Goal: Transaction & Acquisition: Purchase product/service

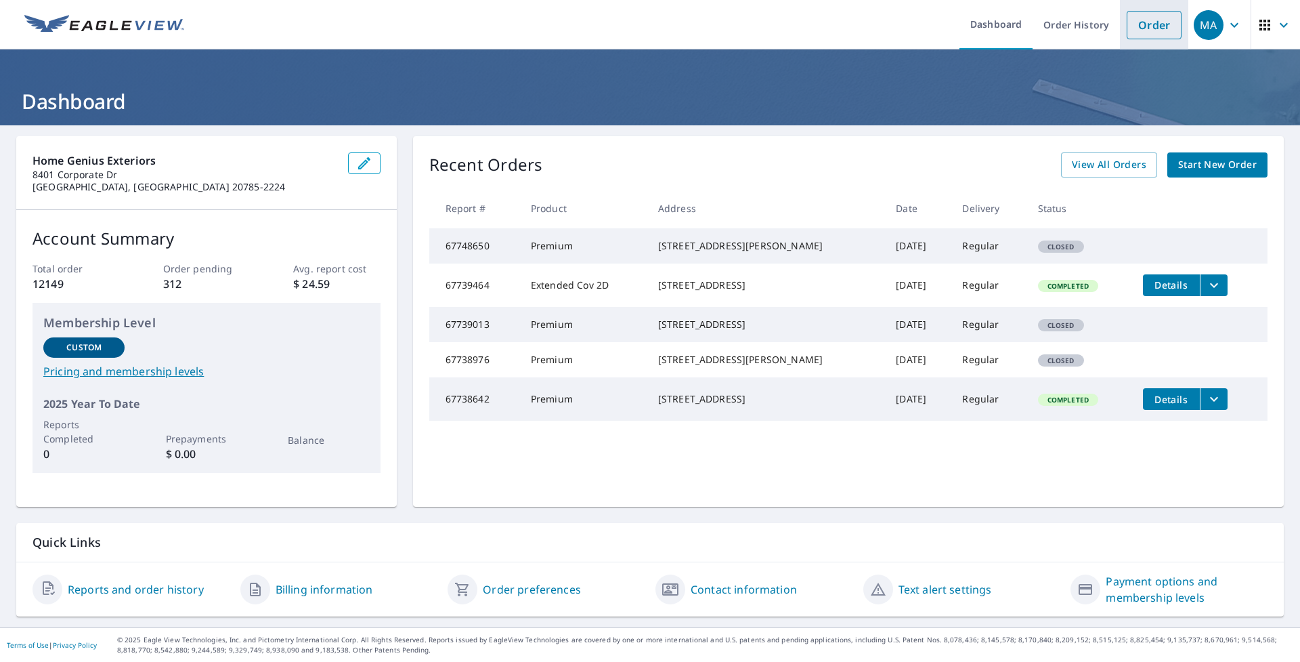
click at [1147, 22] on link "Order" at bounding box center [1154, 25] width 55 height 28
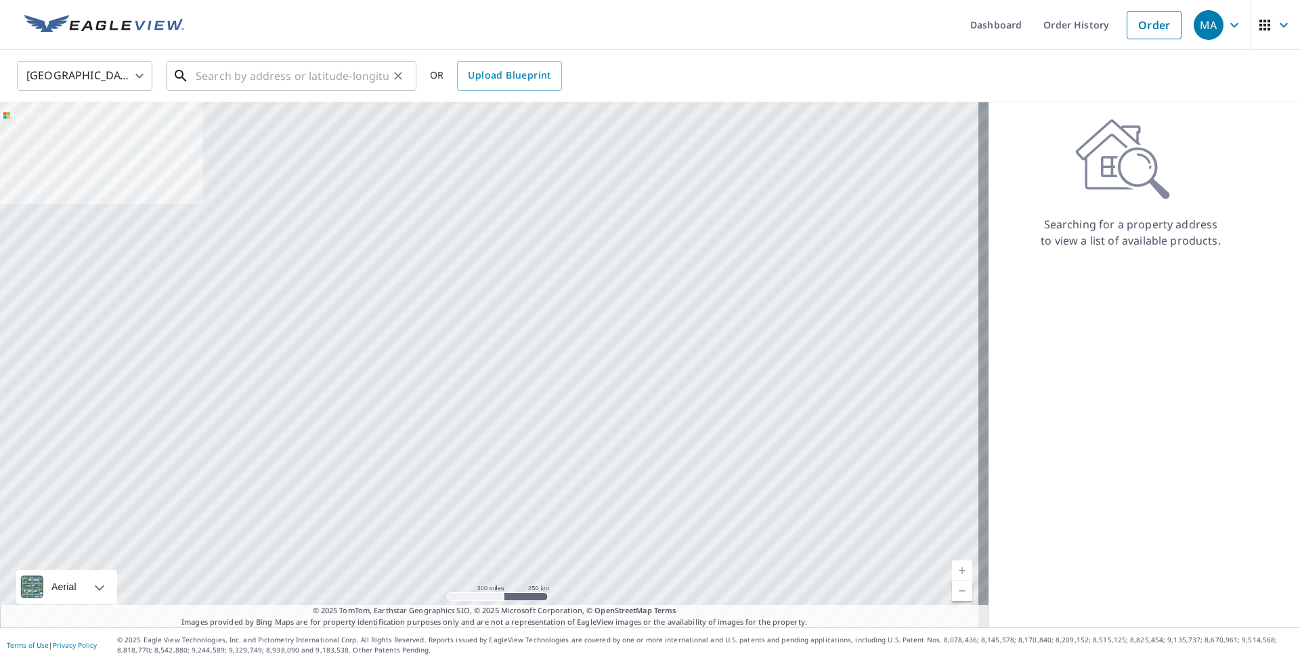
click at [333, 72] on input "text" at bounding box center [292, 76] width 193 height 38
click at [373, 81] on input "text" at bounding box center [292, 76] width 193 height 38
paste input "[STREET_ADDRESS]"
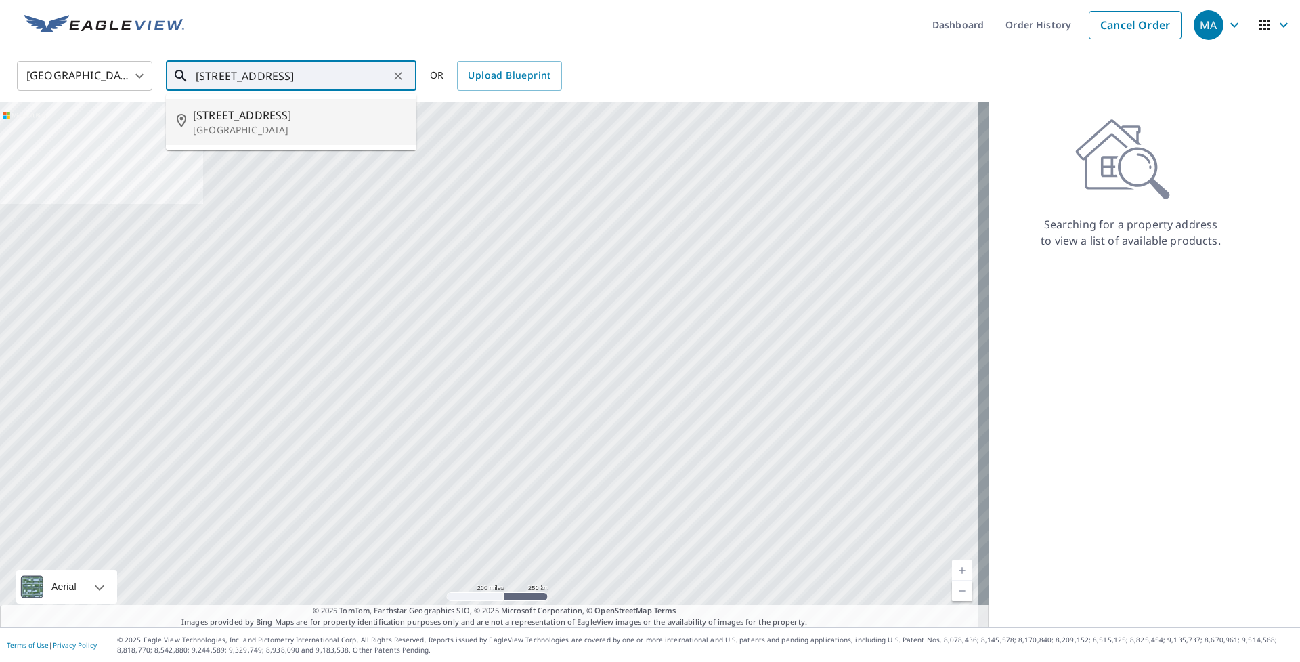
click at [300, 135] on p "[GEOGRAPHIC_DATA]" at bounding box center [299, 130] width 213 height 14
type input "[STREET_ADDRESS]"
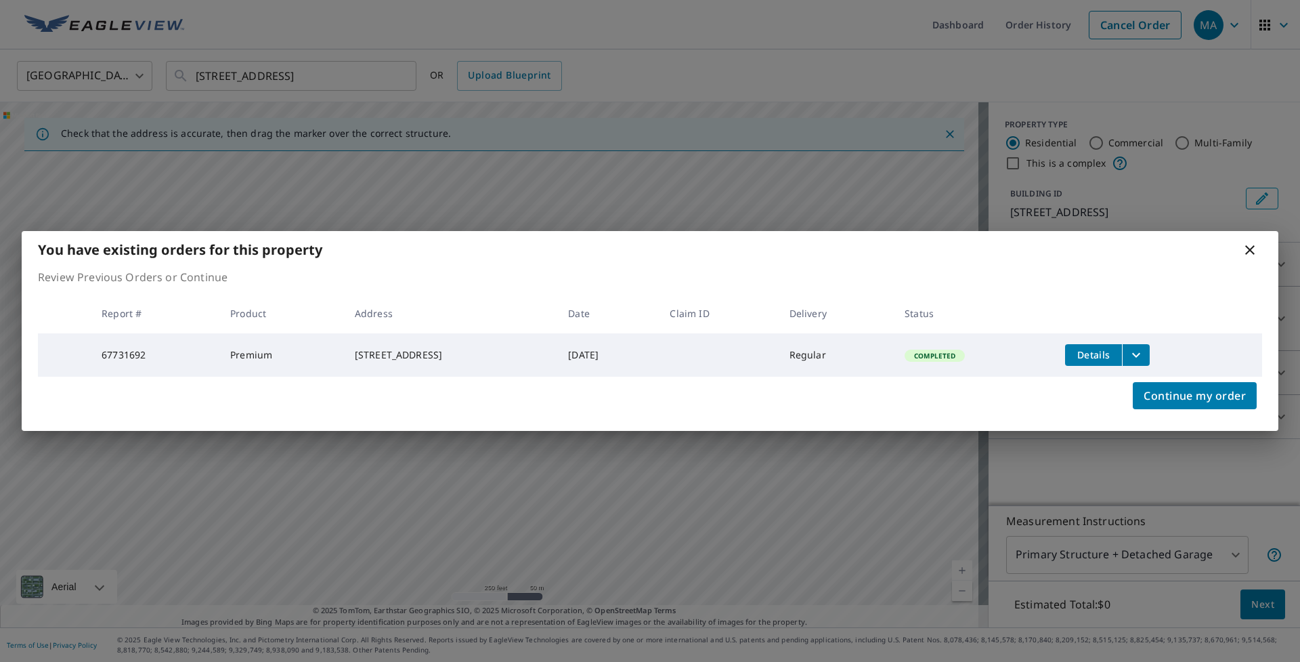
click at [1249, 248] on icon at bounding box center [1250, 250] width 16 height 16
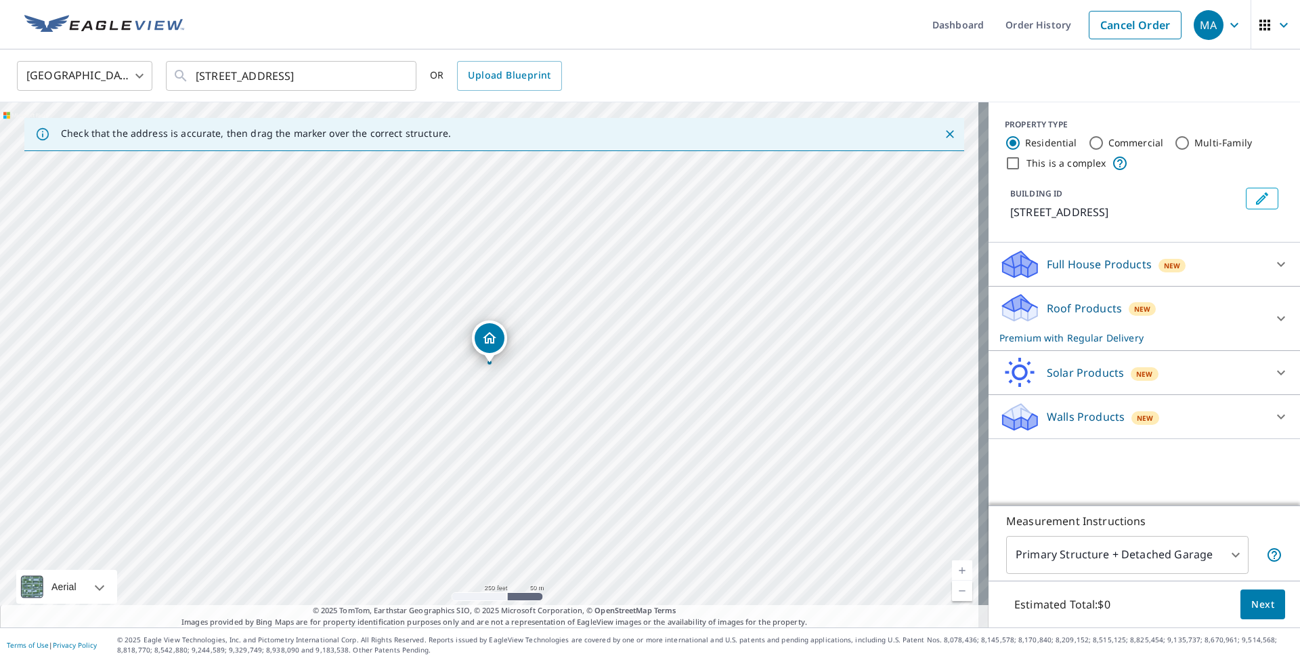
click at [1085, 312] on p "Roof Products" at bounding box center [1084, 308] width 75 height 16
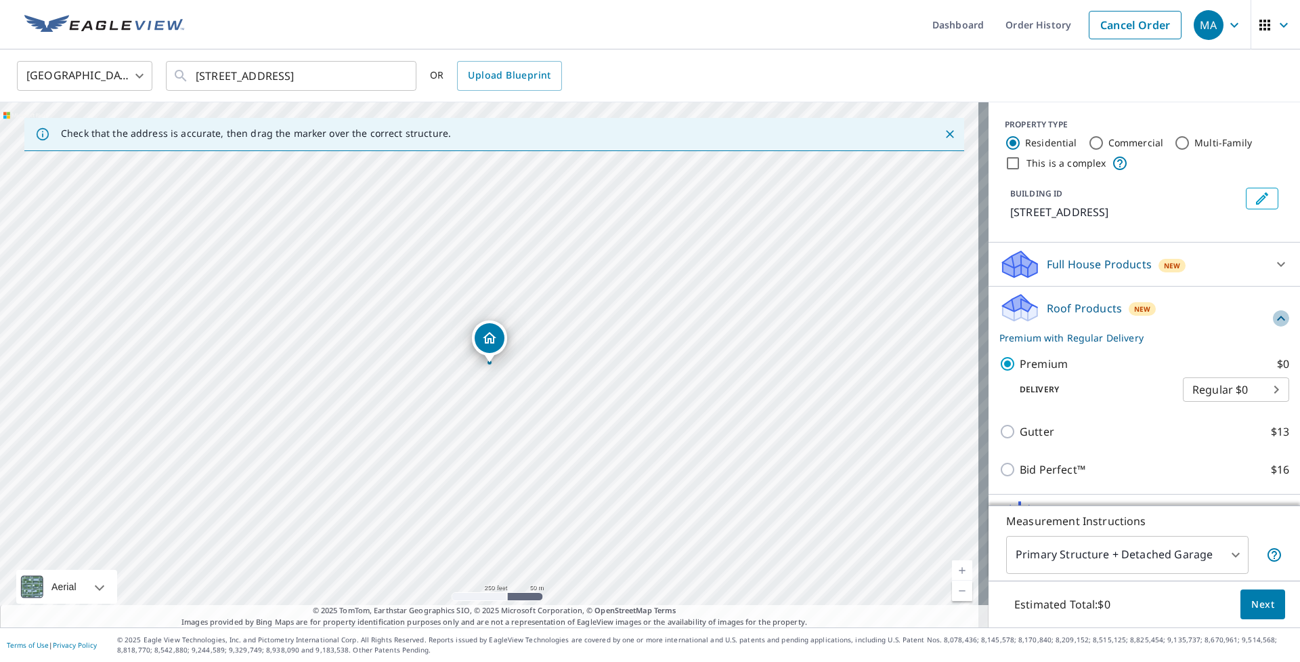
click at [1277, 318] on icon at bounding box center [1281, 318] width 8 height 5
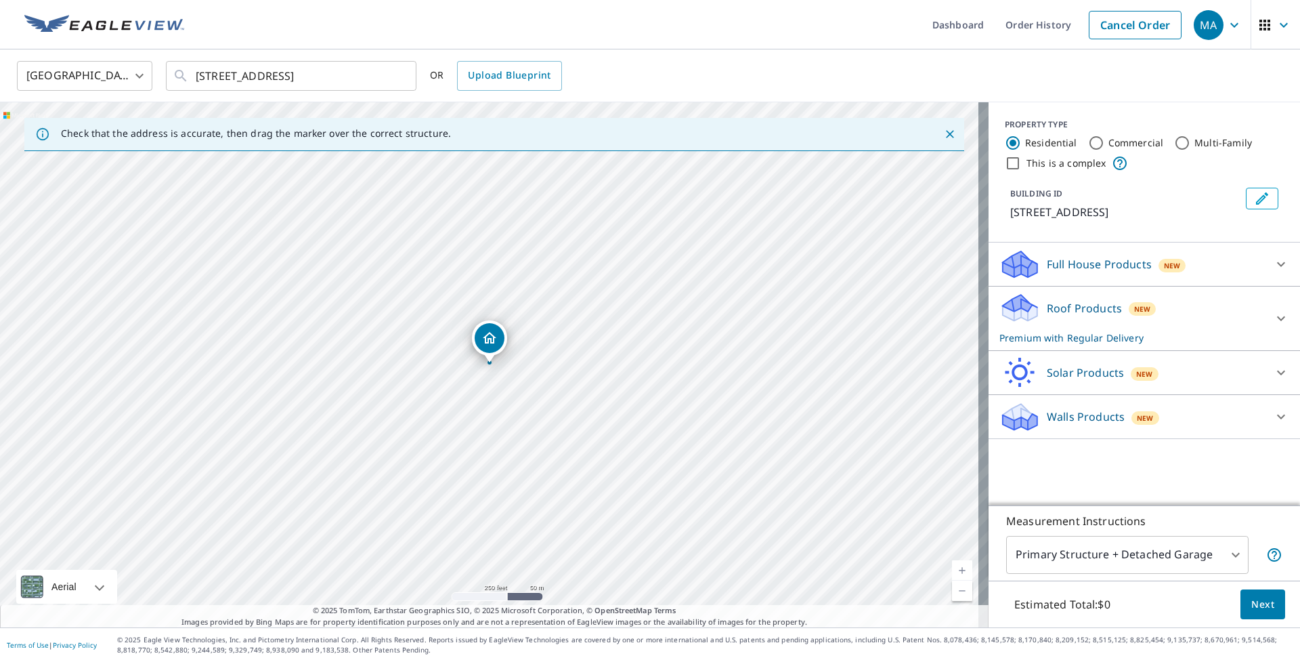
click at [1093, 308] on p "Roof Products" at bounding box center [1084, 308] width 75 height 16
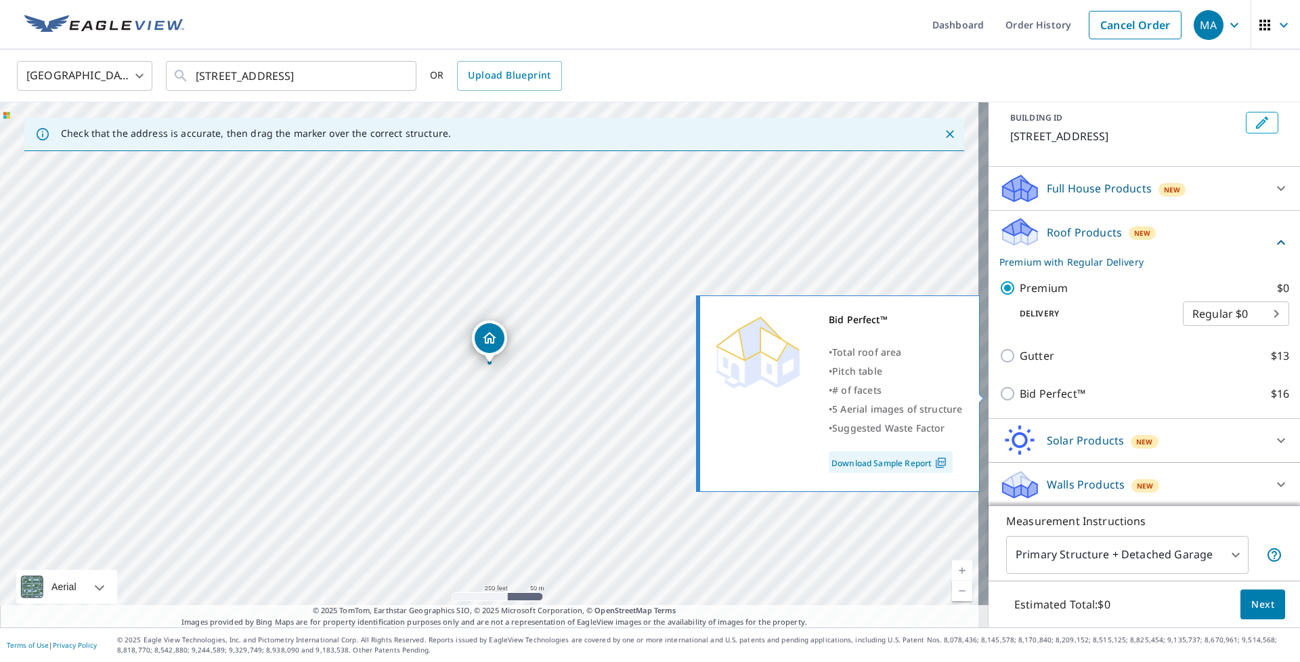
scroll to position [77, 0]
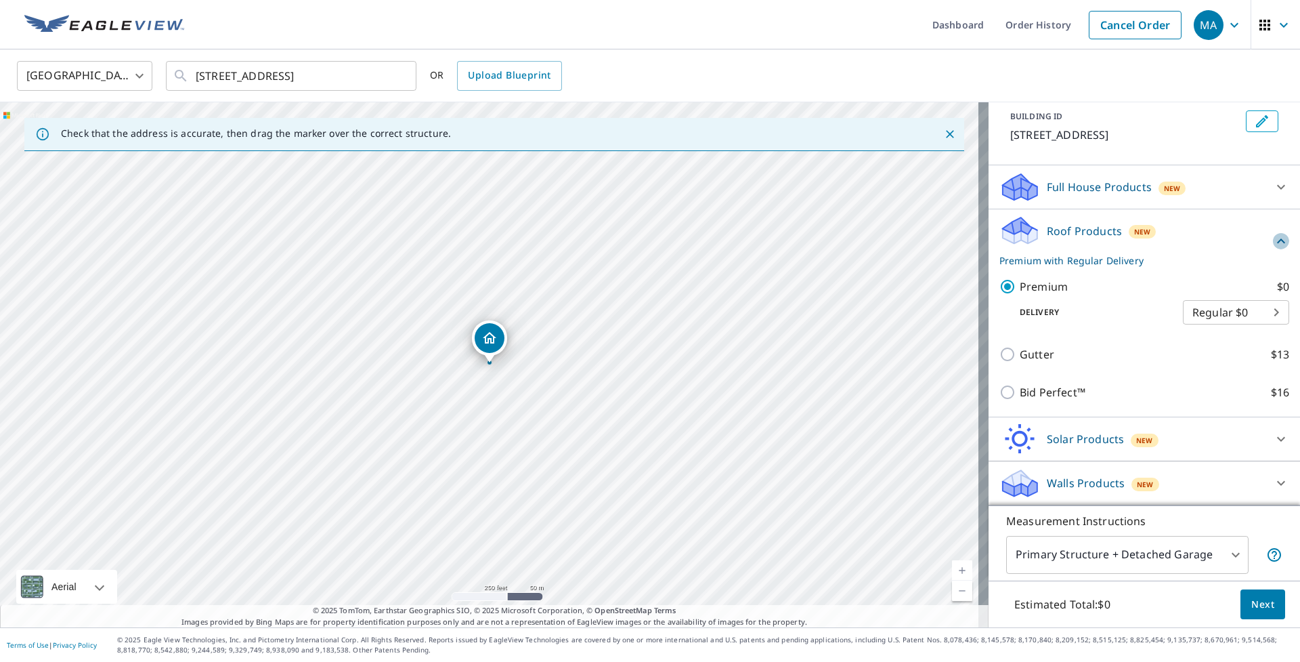
click at [1273, 246] on icon at bounding box center [1281, 241] width 16 height 16
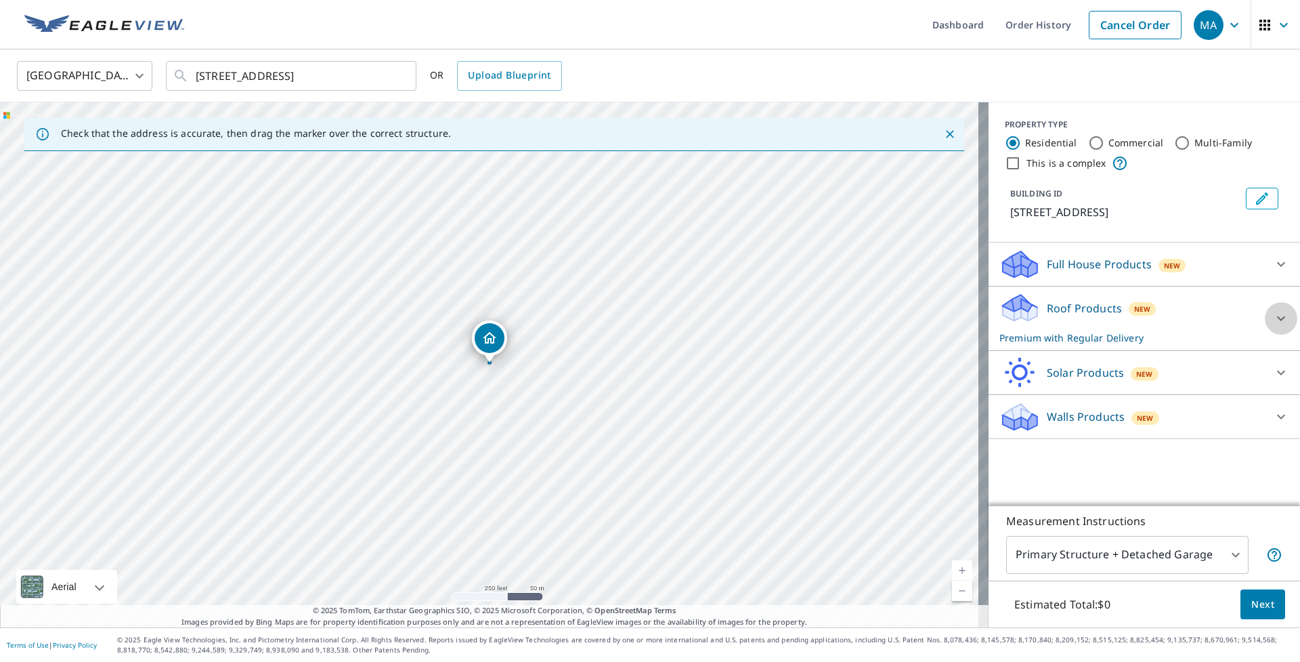
click at [1273, 319] on icon at bounding box center [1281, 318] width 16 height 16
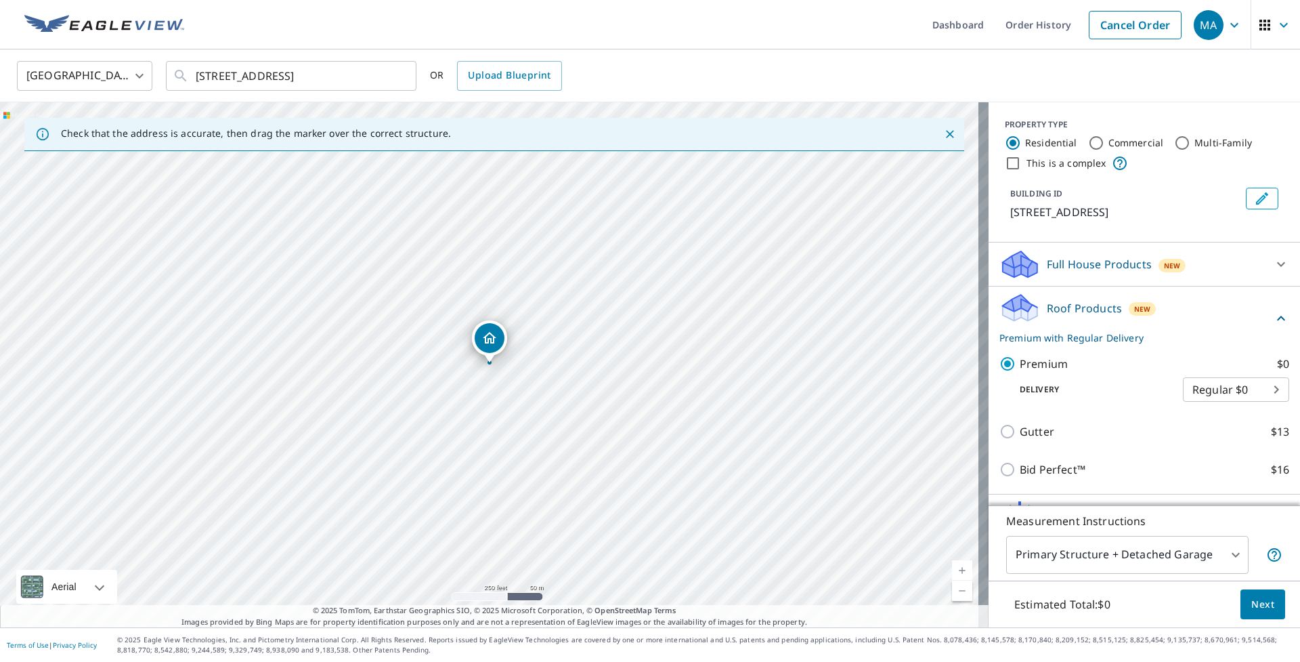
click at [1277, 318] on icon at bounding box center [1281, 318] width 8 height 5
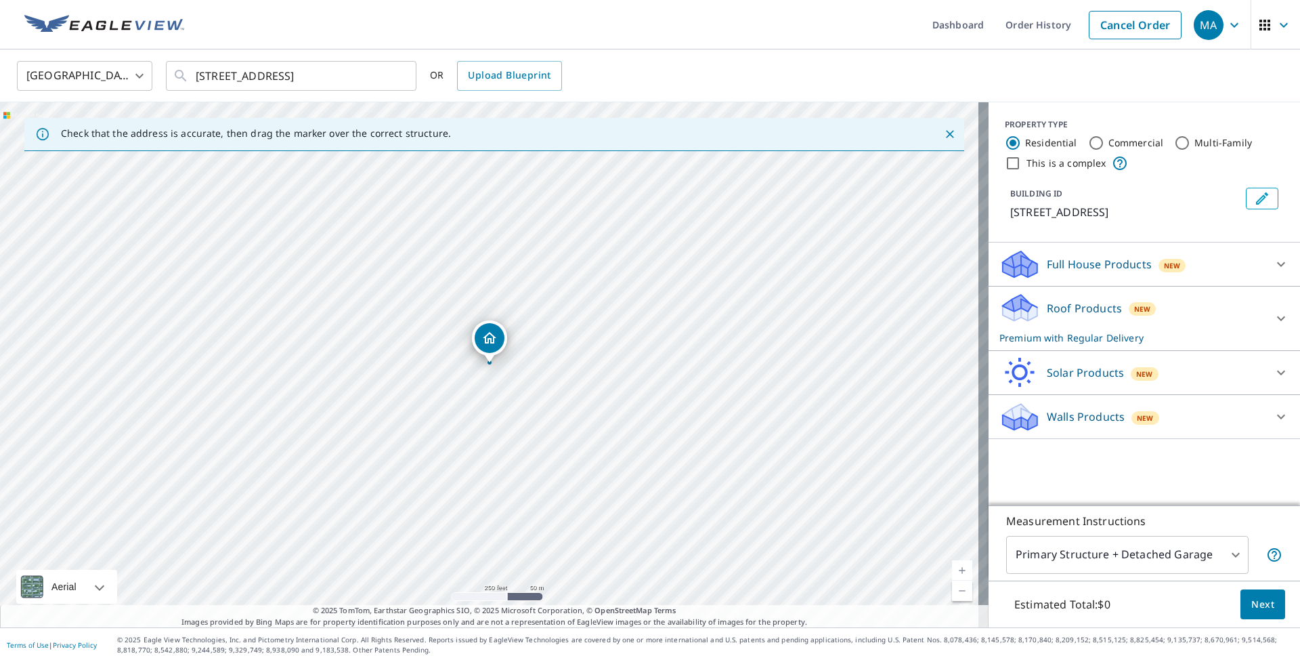
click at [1148, 557] on body "MA MA Dashboard Order History Cancel Order MA [GEOGRAPHIC_DATA] [GEOGRAPHIC_DAT…" at bounding box center [650, 331] width 1300 height 662
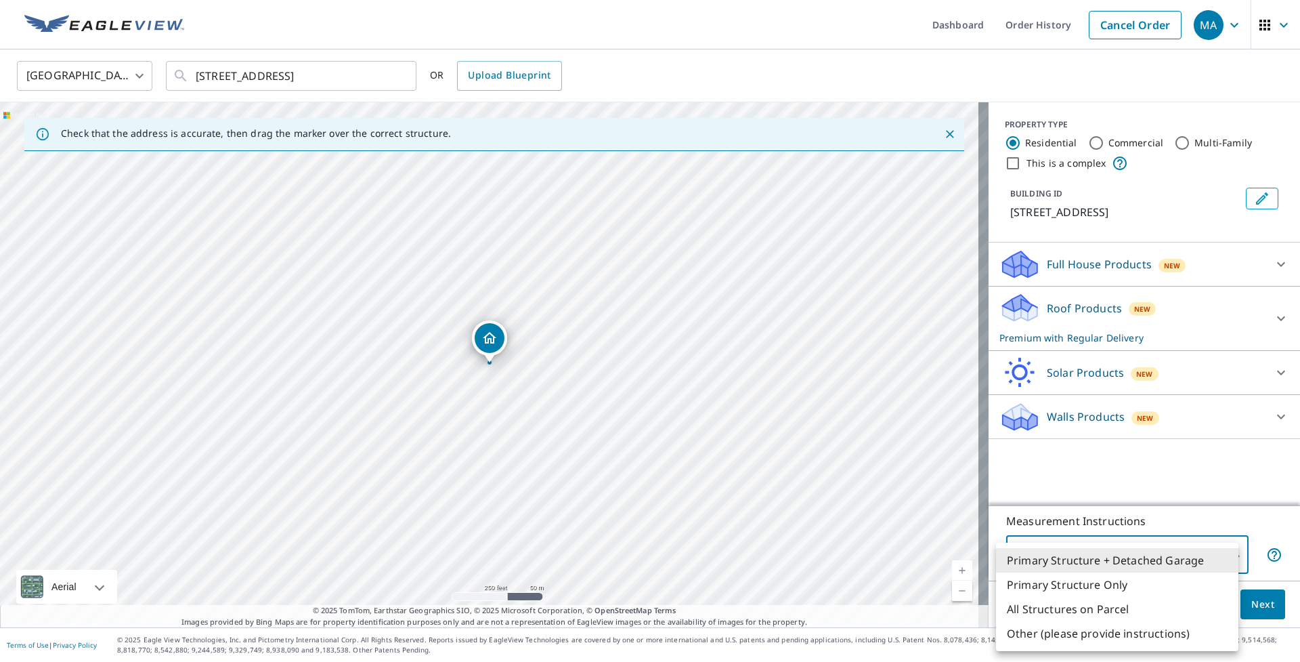
click at [1164, 522] on div at bounding box center [650, 331] width 1300 height 662
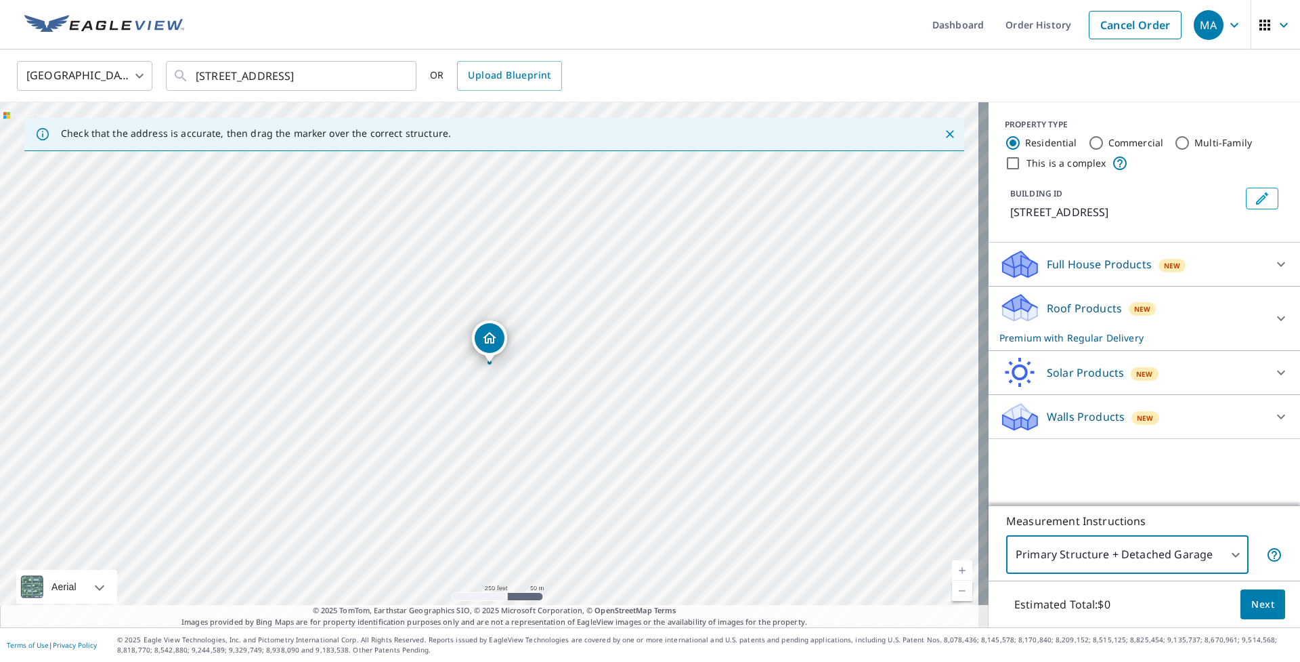
click at [1101, 553] on body "MA MA Dashboard Order History Cancel Order MA [GEOGRAPHIC_DATA] [GEOGRAPHIC_DAT…" at bounding box center [650, 331] width 1300 height 662
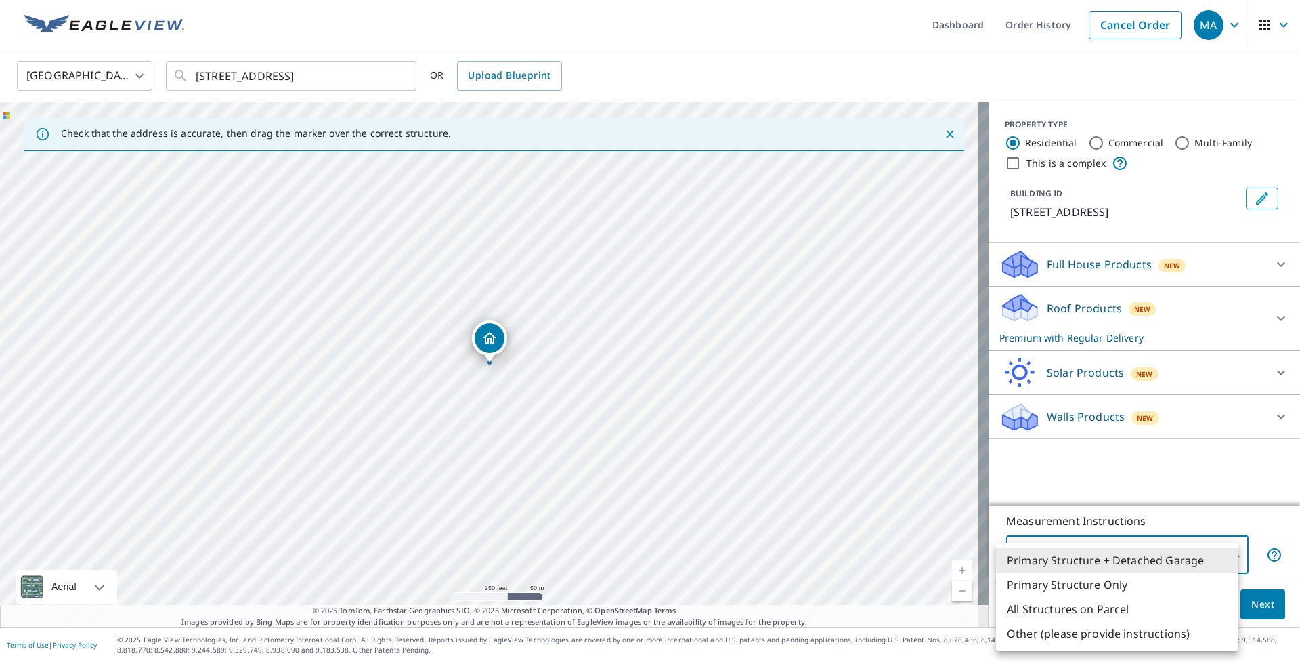
click at [1065, 580] on li "Primary Structure Only" at bounding box center [1117, 584] width 242 height 24
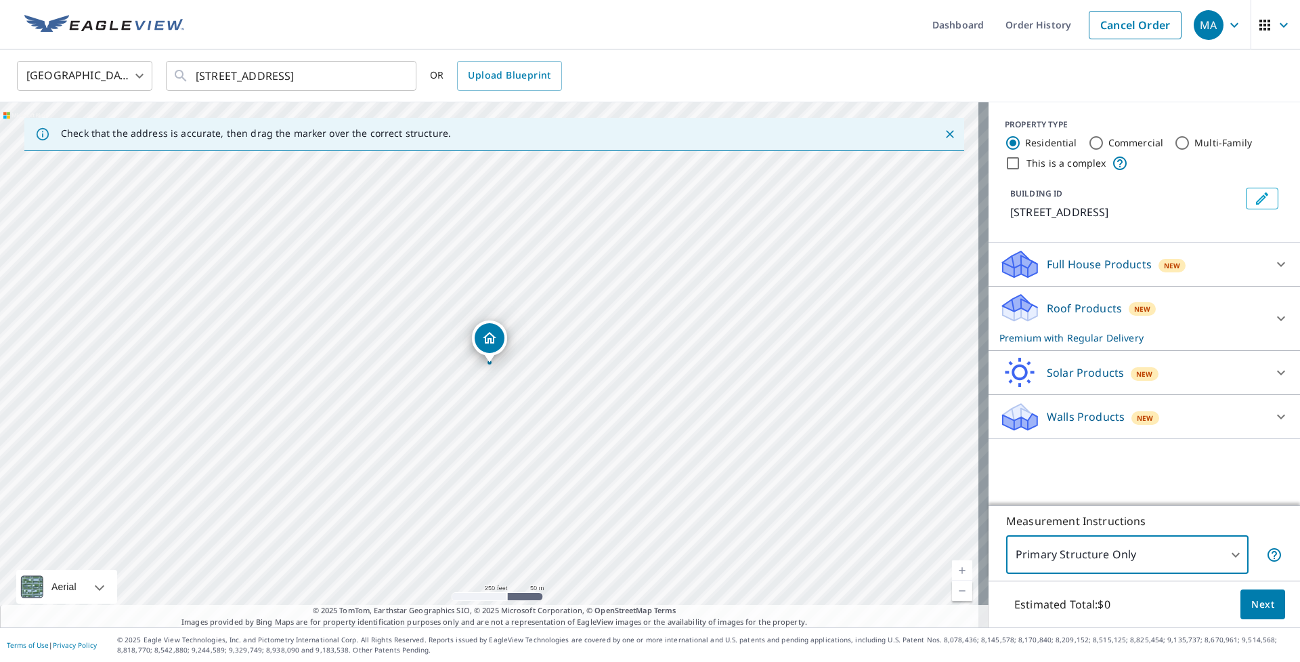
click at [1137, 550] on body "MA MA Dashboard Order History Cancel Order MA [GEOGRAPHIC_DATA] [GEOGRAPHIC_DAT…" at bounding box center [650, 331] width 1300 height 662
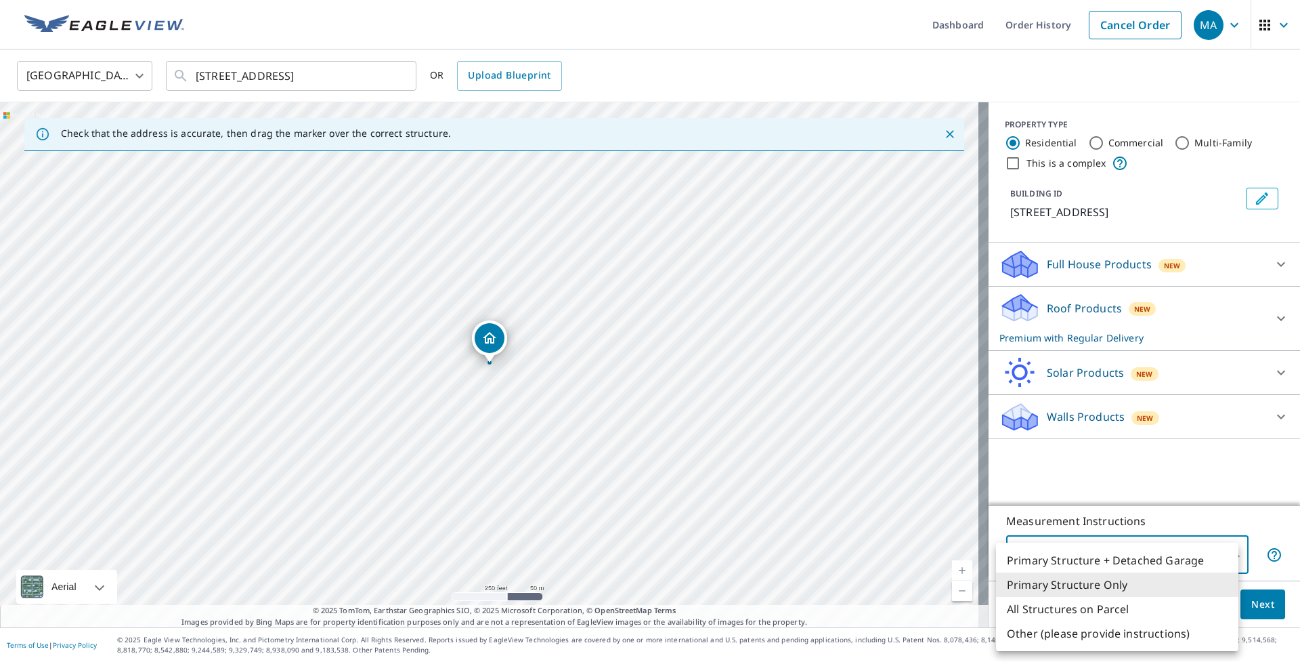
click at [1112, 589] on li "Primary Structure Only" at bounding box center [1117, 584] width 242 height 24
click at [1148, 561] on body "MA MA Dashboard Order History Cancel Order MA [GEOGRAPHIC_DATA] [GEOGRAPHIC_DAT…" at bounding box center [650, 331] width 1300 height 662
click at [1147, 563] on li "Primary Structure + Detached Garage" at bounding box center [1117, 560] width 242 height 24
click at [1192, 551] on body "MA MA Dashboard Order History Cancel Order MA [GEOGRAPHIC_DATA] [GEOGRAPHIC_DAT…" at bounding box center [650, 331] width 1300 height 662
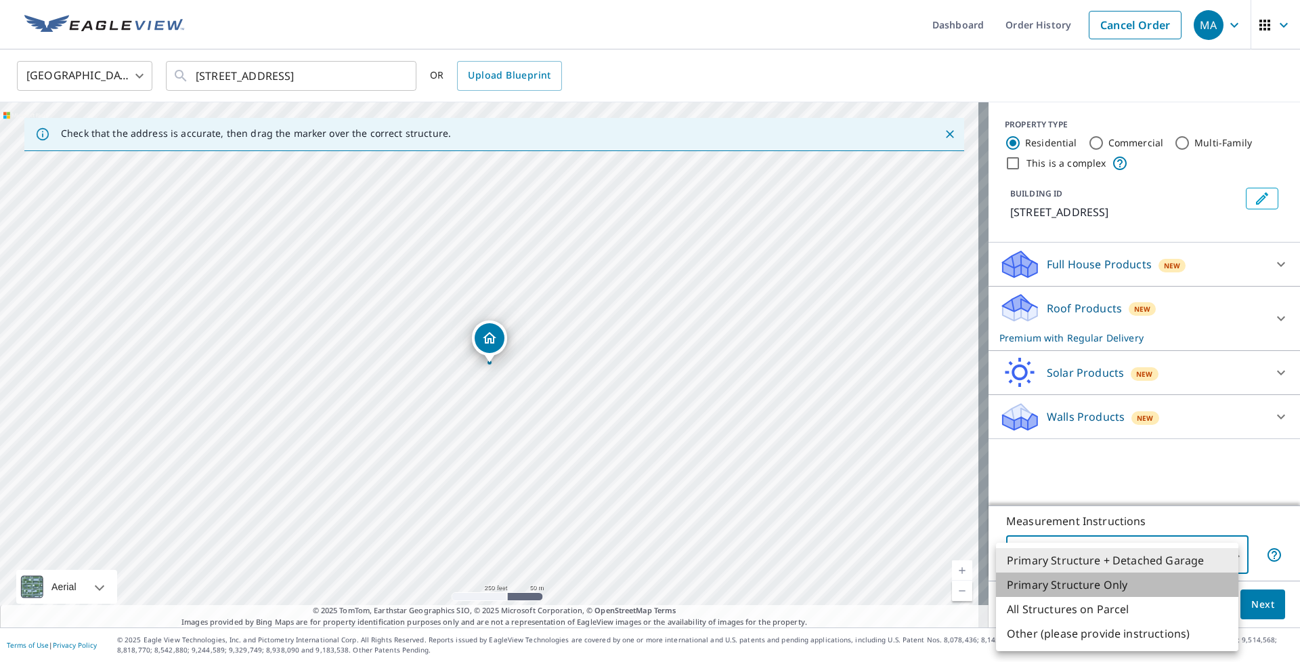
click at [1118, 587] on li "Primary Structure Only" at bounding box center [1117, 584] width 242 height 24
type input "2"
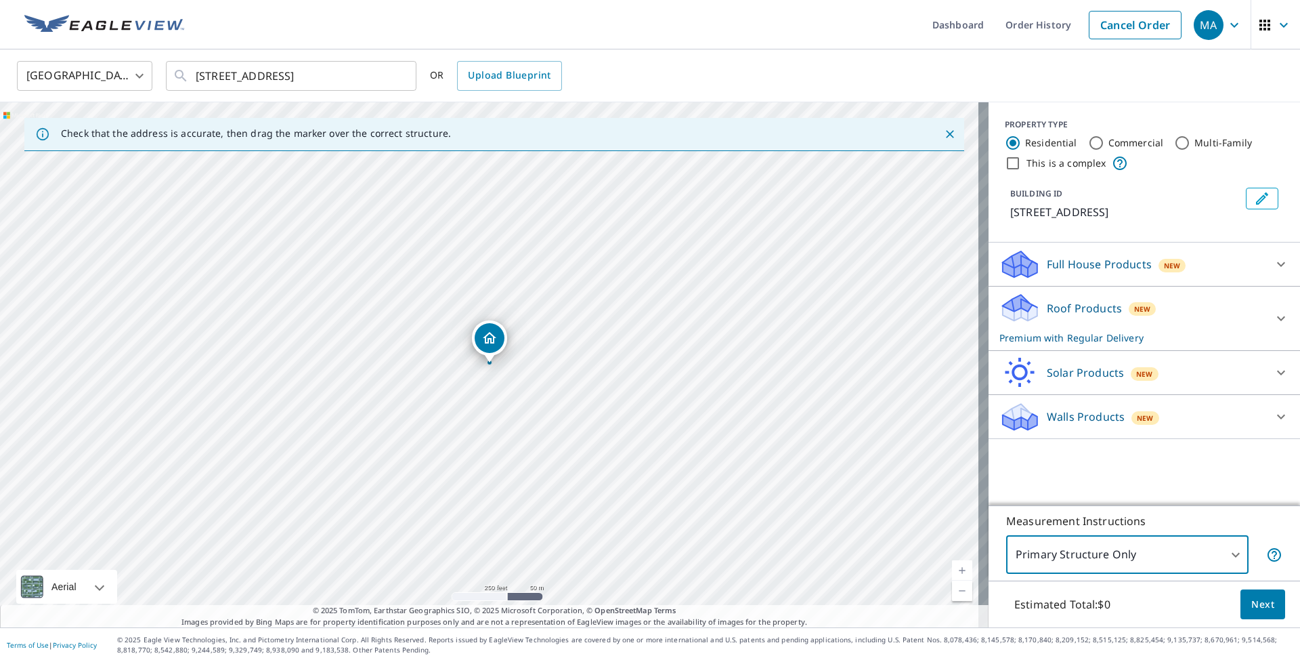
click at [1082, 305] on p "Roof Products" at bounding box center [1084, 308] width 75 height 16
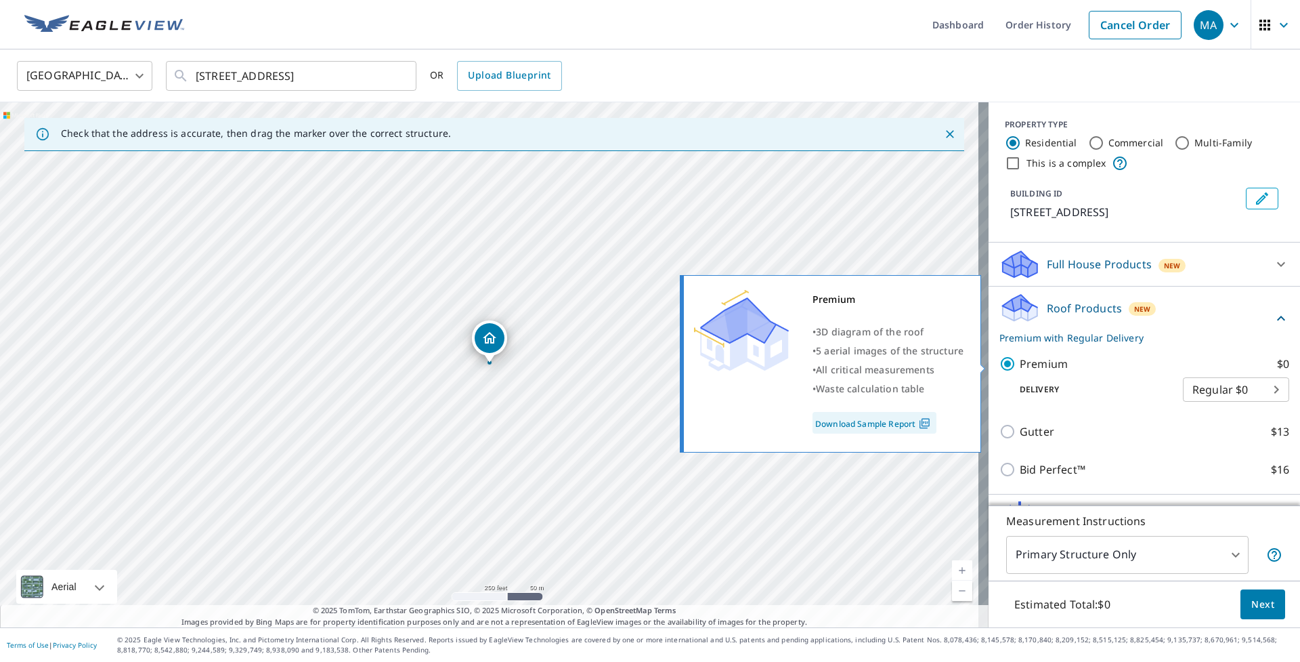
click at [1038, 362] on p "Premium" at bounding box center [1044, 364] width 48 height 16
click at [1020, 362] on input "Premium $0" at bounding box center [1010, 364] width 20 height 16
checkbox input "false"
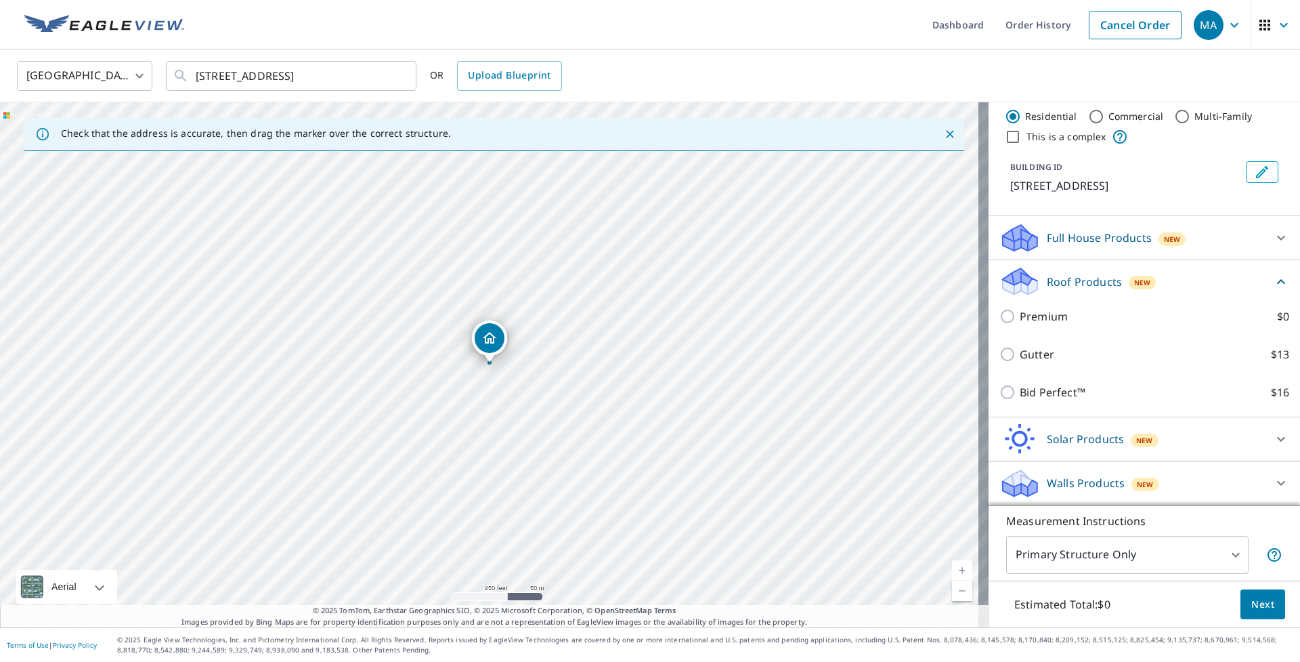
click at [1080, 474] on div "Walls Products New" at bounding box center [1133, 483] width 266 height 32
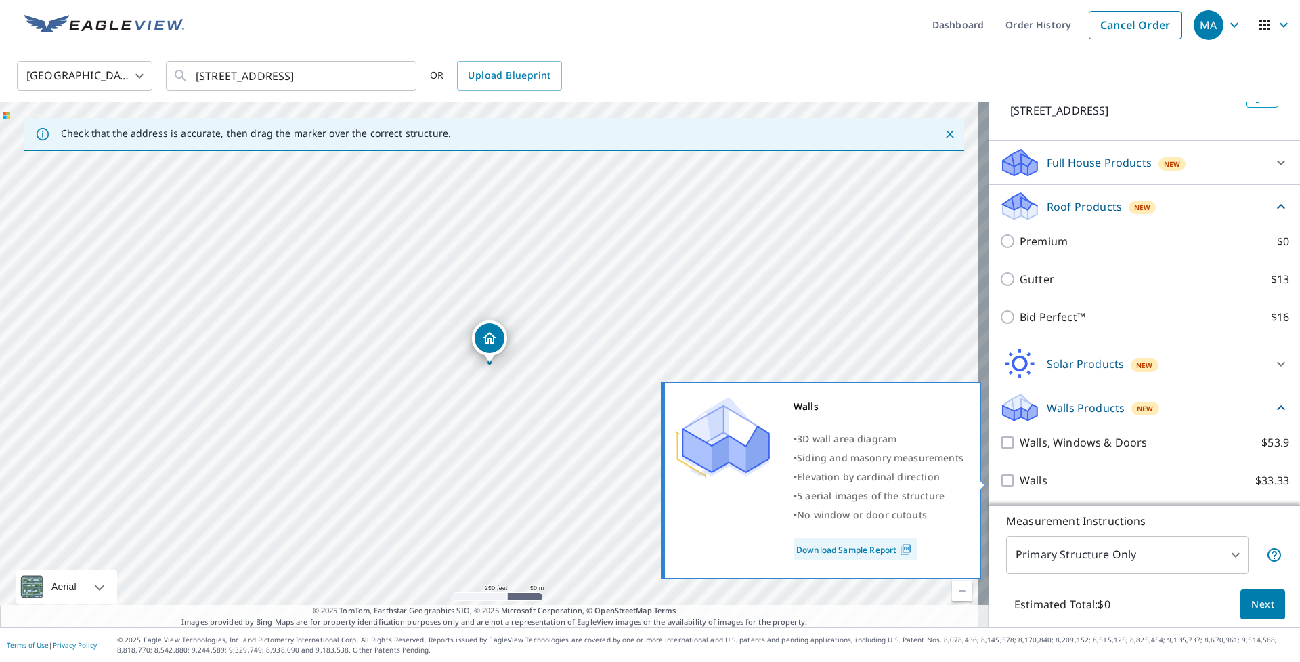
click at [1026, 487] on p "Walls" at bounding box center [1034, 480] width 28 height 16
click at [1020, 487] on input "Walls $33.33" at bounding box center [1010, 480] width 20 height 16
checkbox input "true"
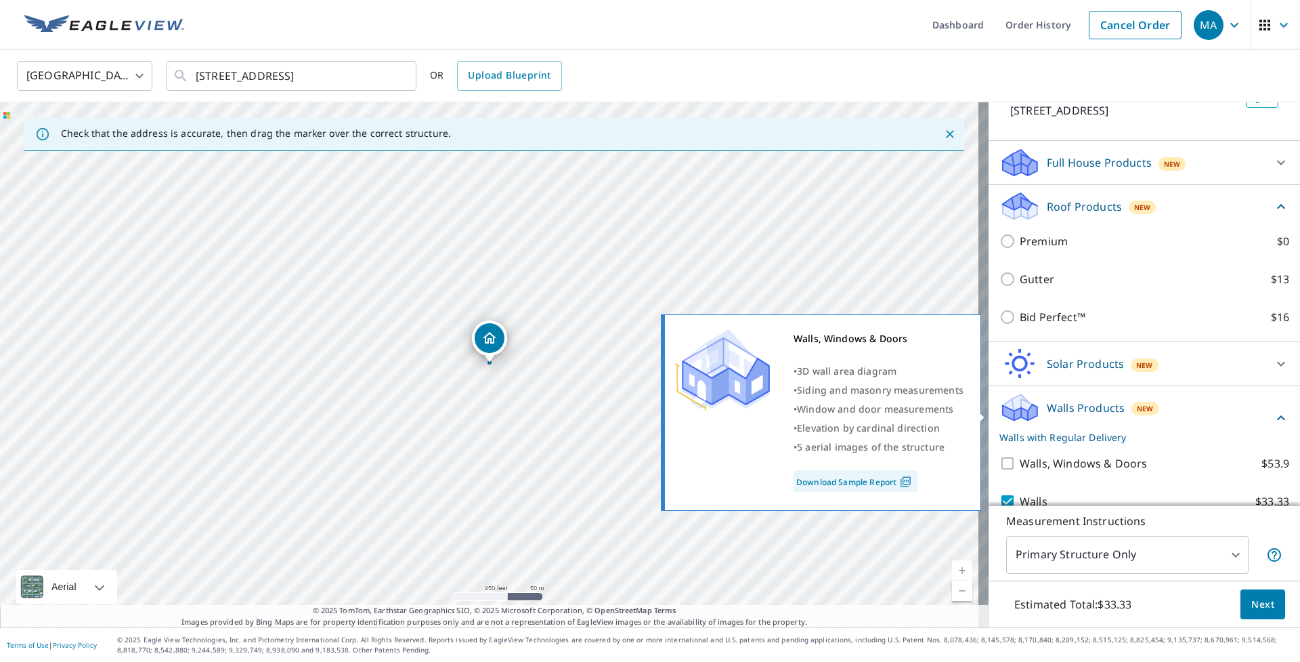
scroll to position [152, 0]
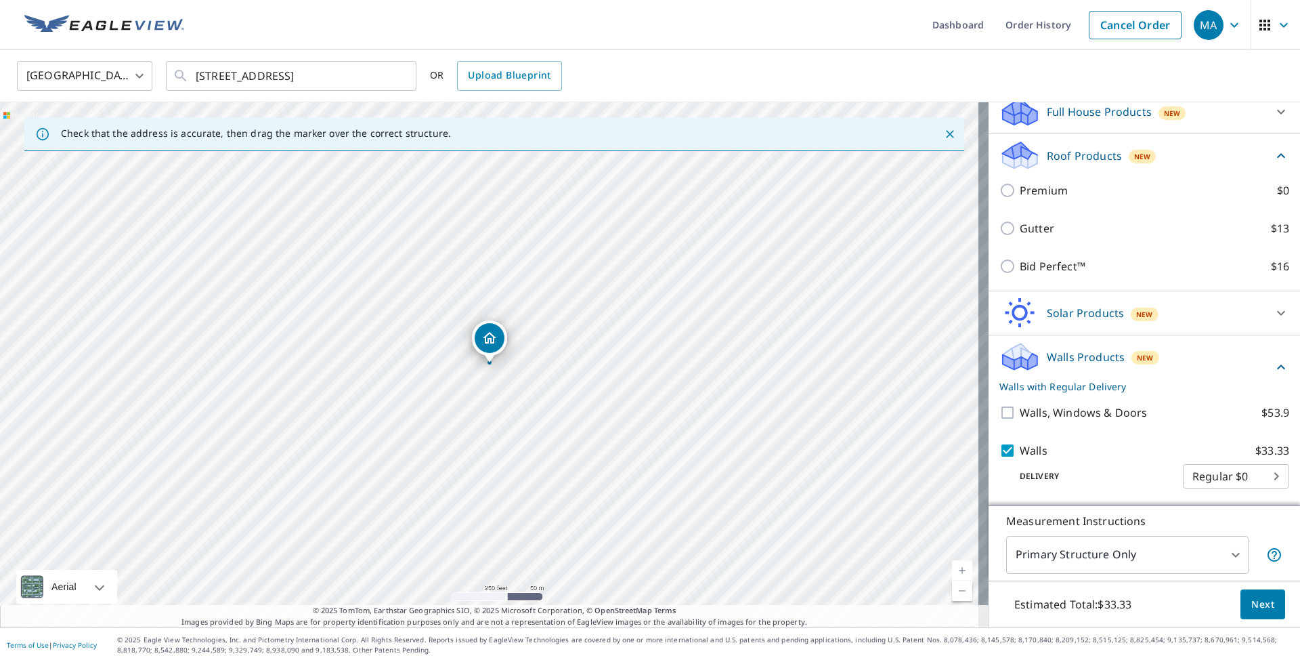
click at [1128, 559] on body "MA MA Dashboard Order History Cancel Order MA [GEOGRAPHIC_DATA] [GEOGRAPHIC_DAT…" at bounding box center [650, 331] width 1300 height 662
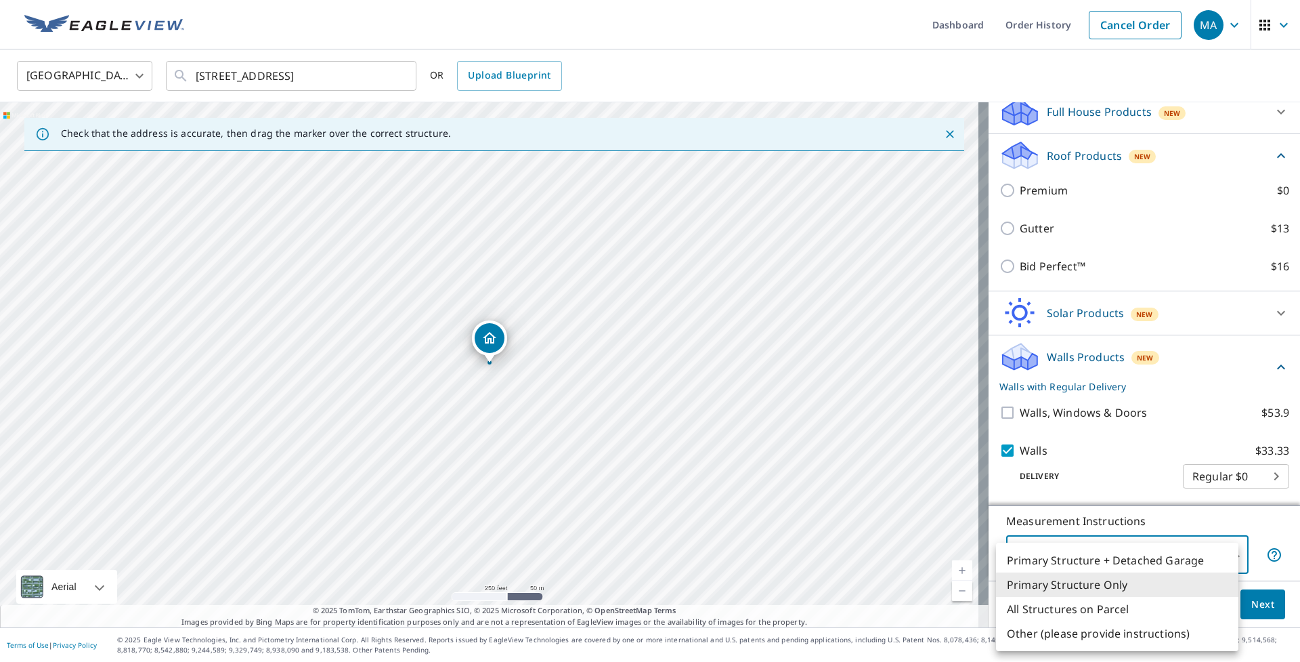
click at [1135, 551] on li "Primary Structure + Detached Garage" at bounding box center [1117, 560] width 242 height 24
click at [1131, 557] on body "MA MA Dashboard Order History Cancel Order MA [GEOGRAPHIC_DATA] [GEOGRAPHIC_DAT…" at bounding box center [650, 331] width 1300 height 662
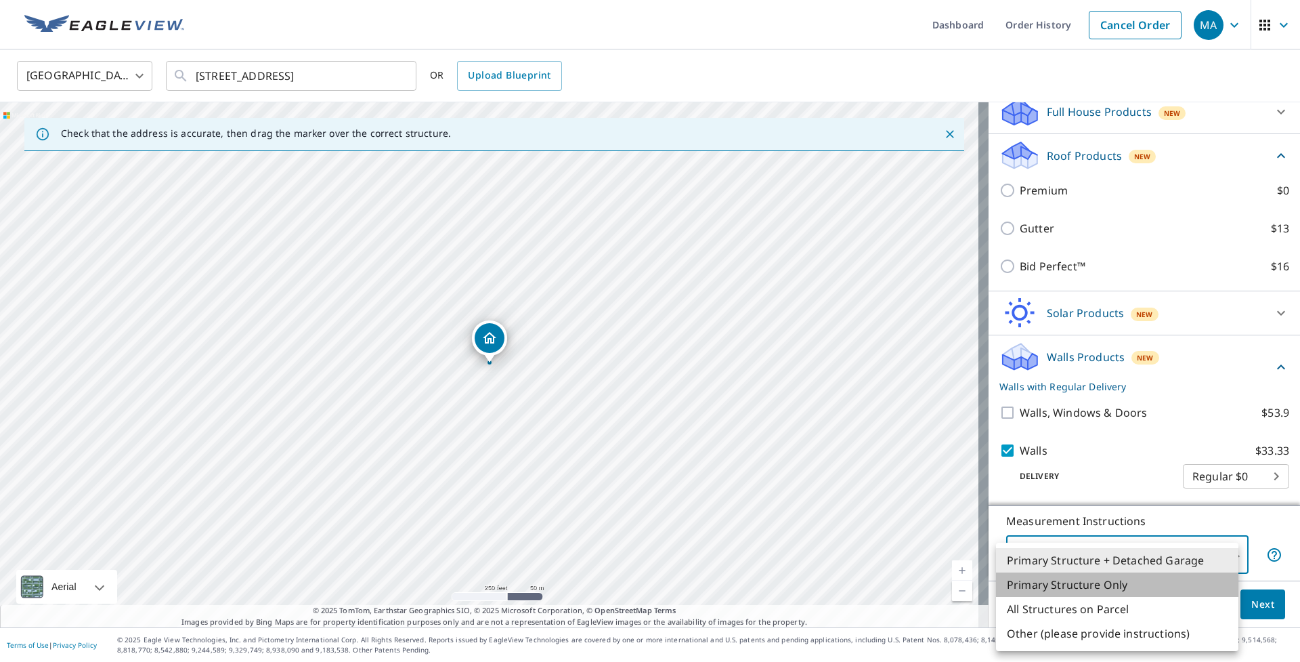
click at [1128, 579] on li "Primary Structure Only" at bounding box center [1117, 584] width 242 height 24
type input "2"
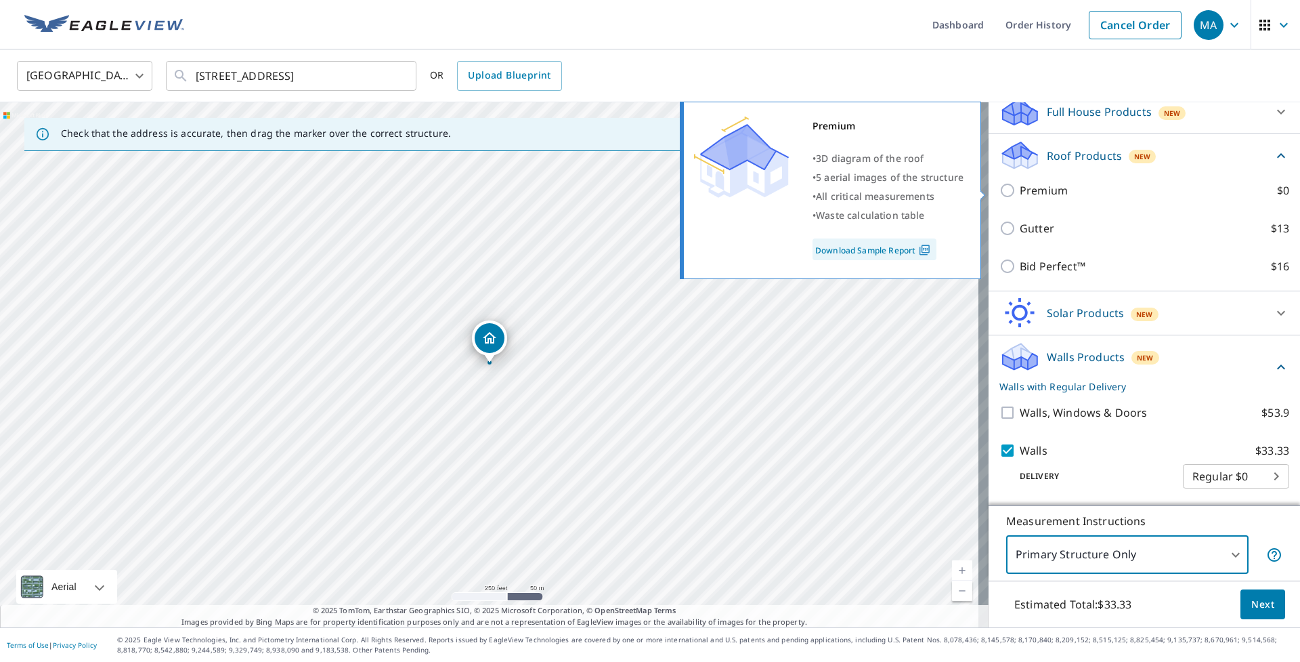
click at [1042, 197] on p "Premium" at bounding box center [1044, 190] width 48 height 16
click at [1020, 197] on input "Premium $0" at bounding box center [1010, 190] width 20 height 16
checkbox input "true"
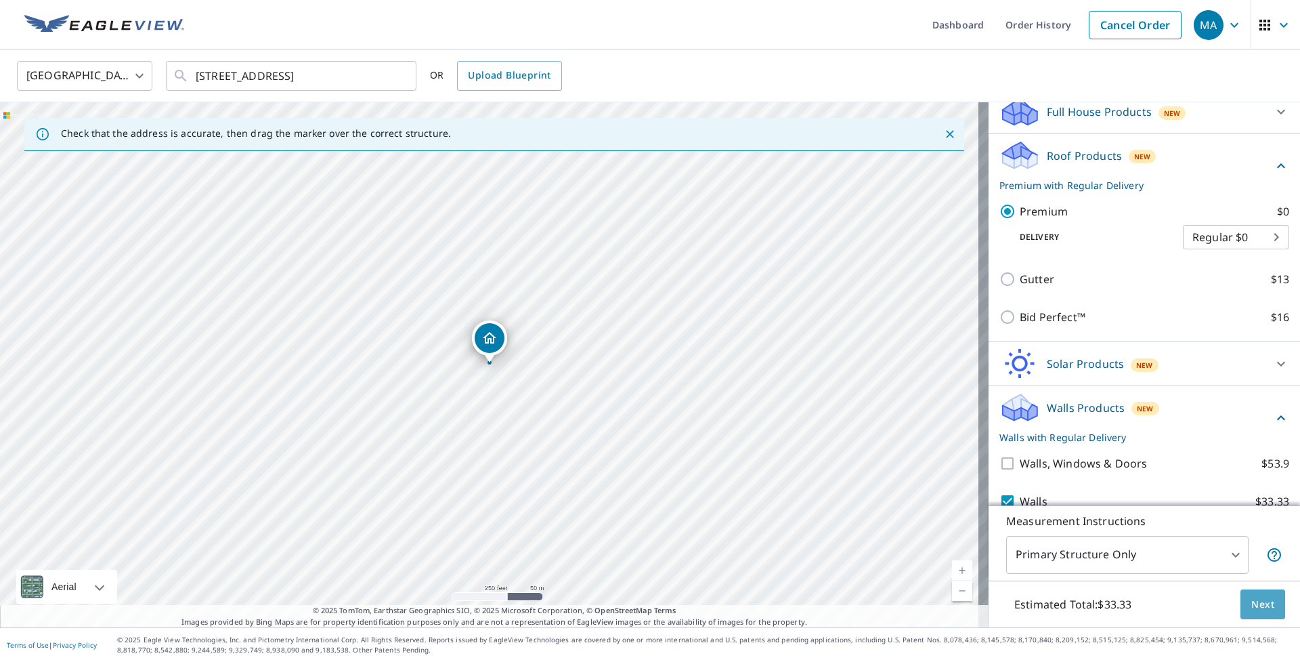
click at [1252, 605] on span "Next" at bounding box center [1263, 604] width 23 height 17
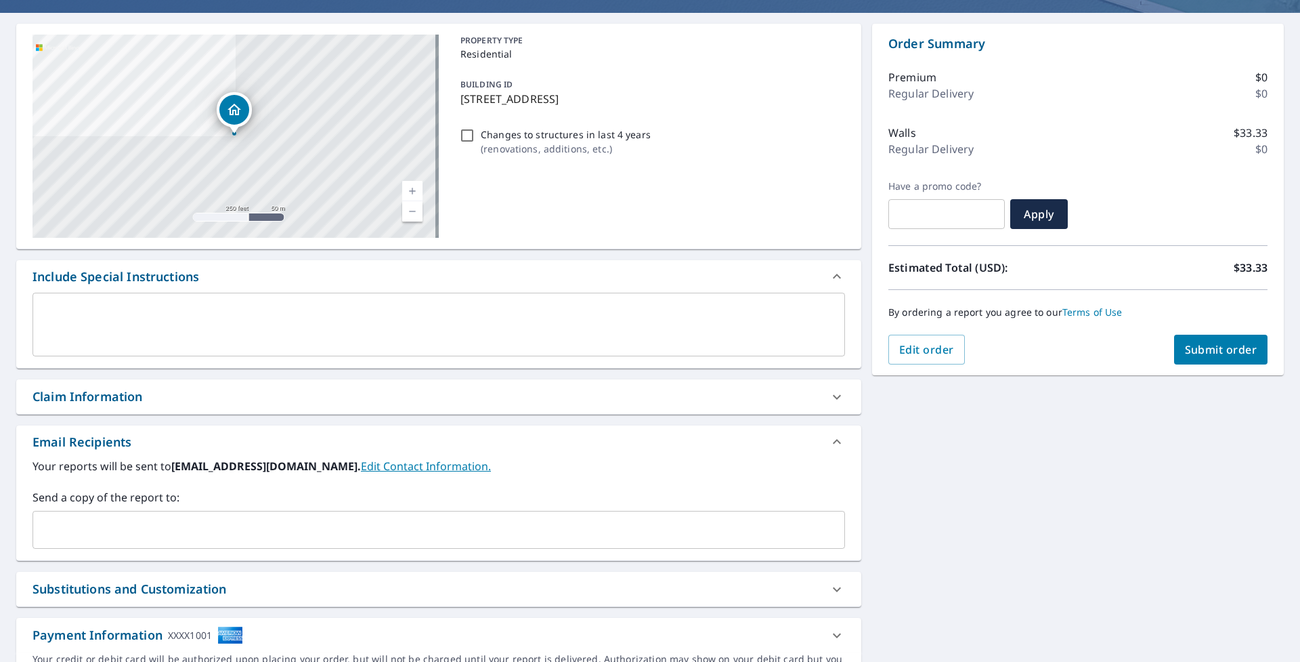
scroll to position [187, 0]
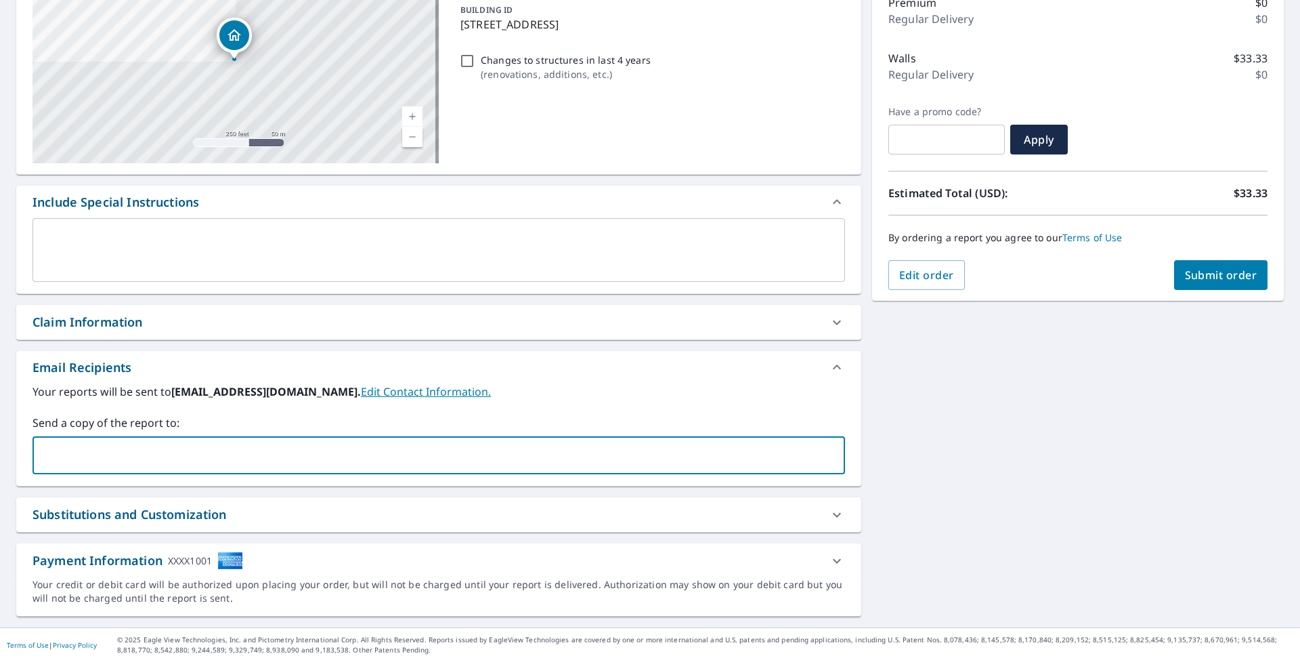
click at [190, 455] on input "text" at bounding box center [429, 455] width 780 height 26
type input "[EMAIL_ADDRESS][DOMAIN_NAME]"
click at [230, 457] on input "[EMAIL_ADDRESS][DOMAIN_NAME]" at bounding box center [429, 455] width 780 height 26
checkbox input "true"
type input "jfejgjoiewj"
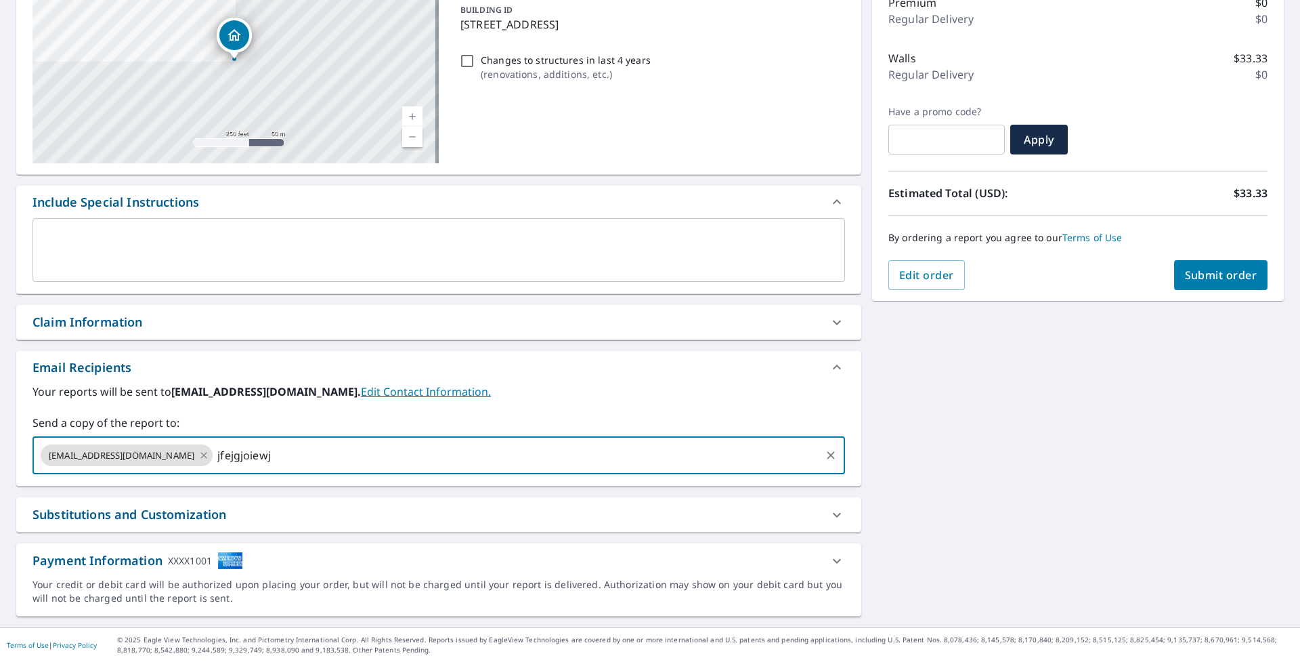
checkbox input "true"
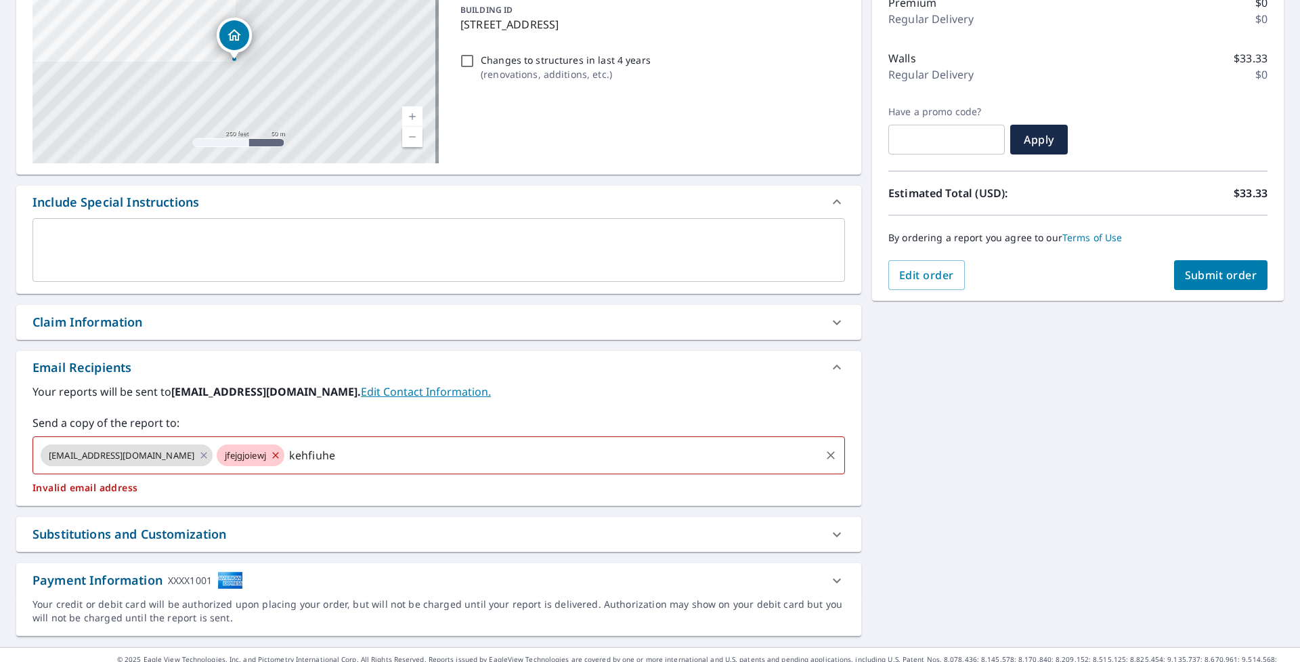
type input "kehfiuhef"
checkbox input "true"
type input "gdger"
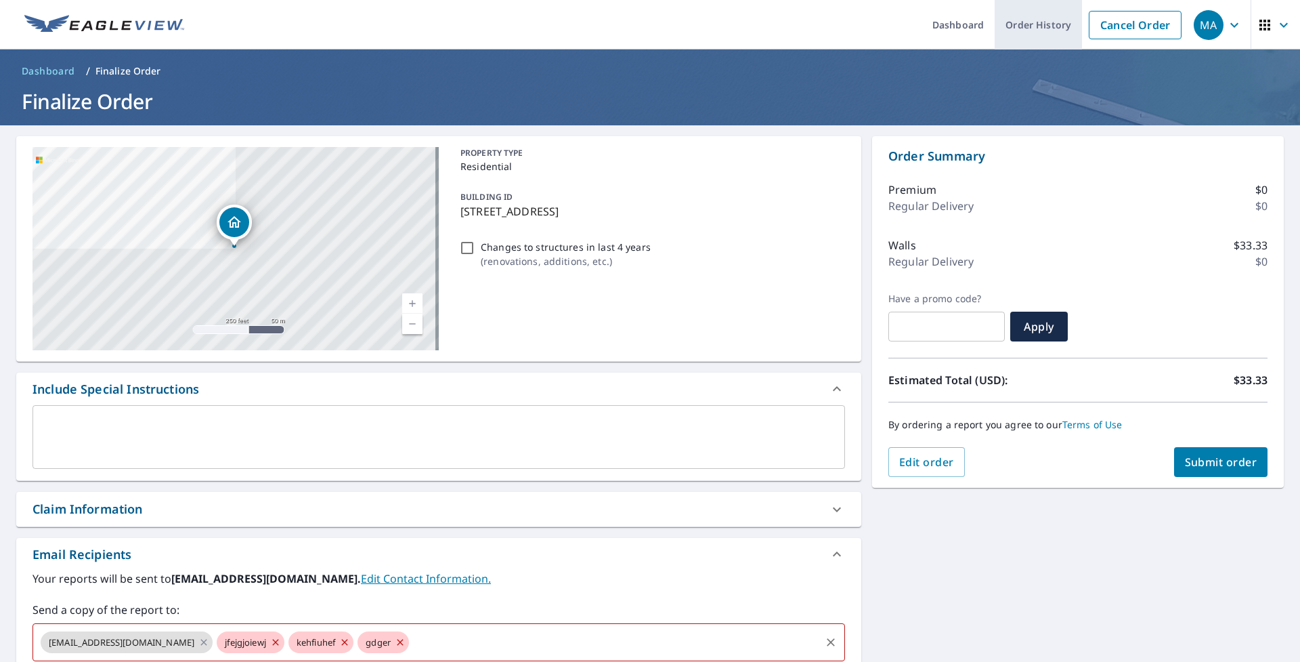
click at [1042, 28] on link "Order History" at bounding box center [1038, 24] width 87 height 49
checkbox input "true"
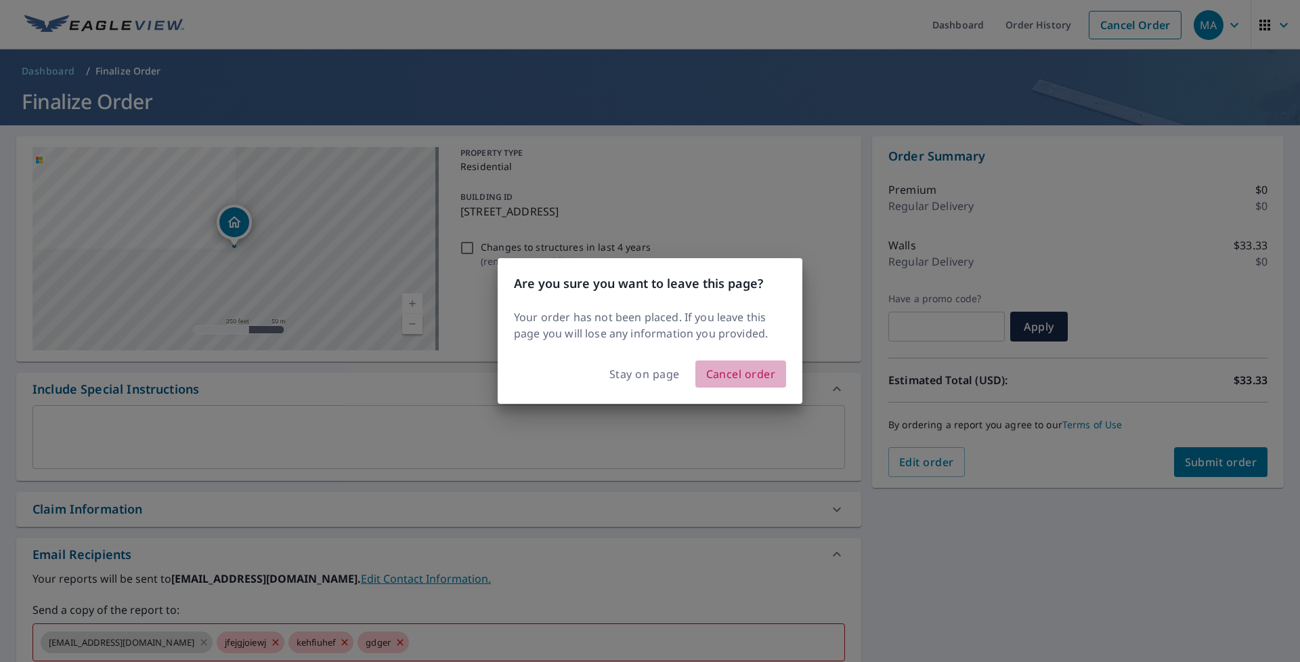
click at [738, 369] on span "Cancel order" at bounding box center [741, 373] width 70 height 19
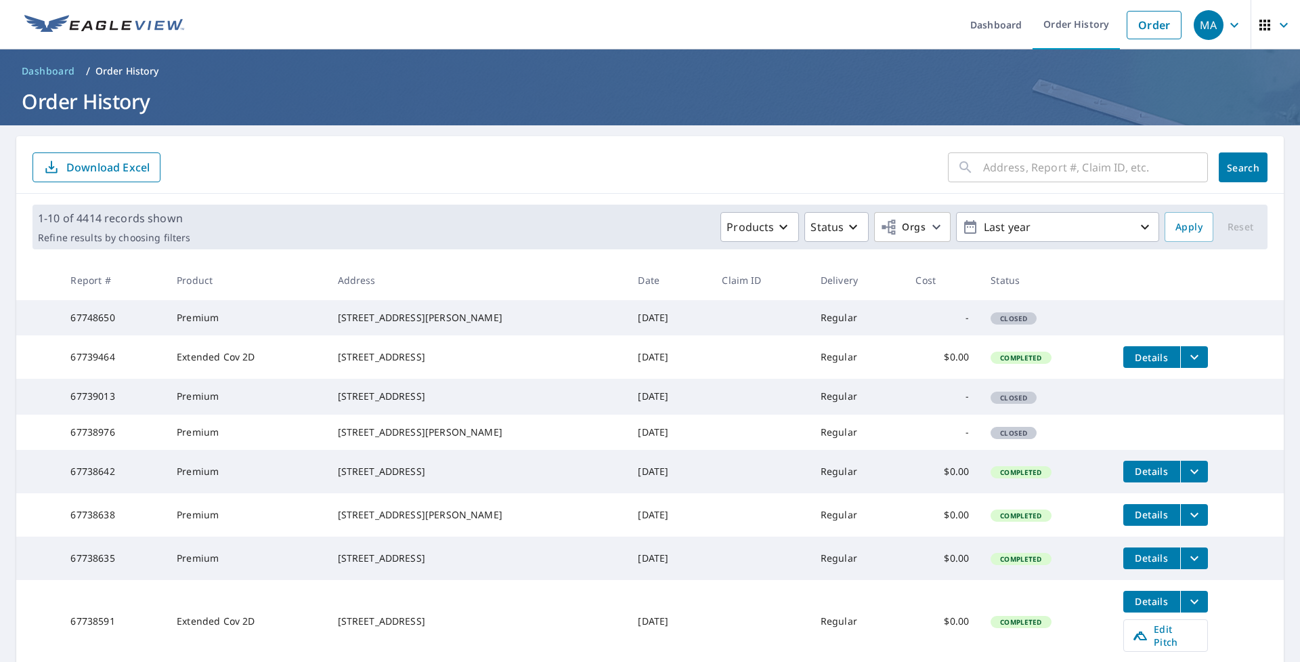
click at [1045, 169] on input "text" at bounding box center [1095, 167] width 225 height 38
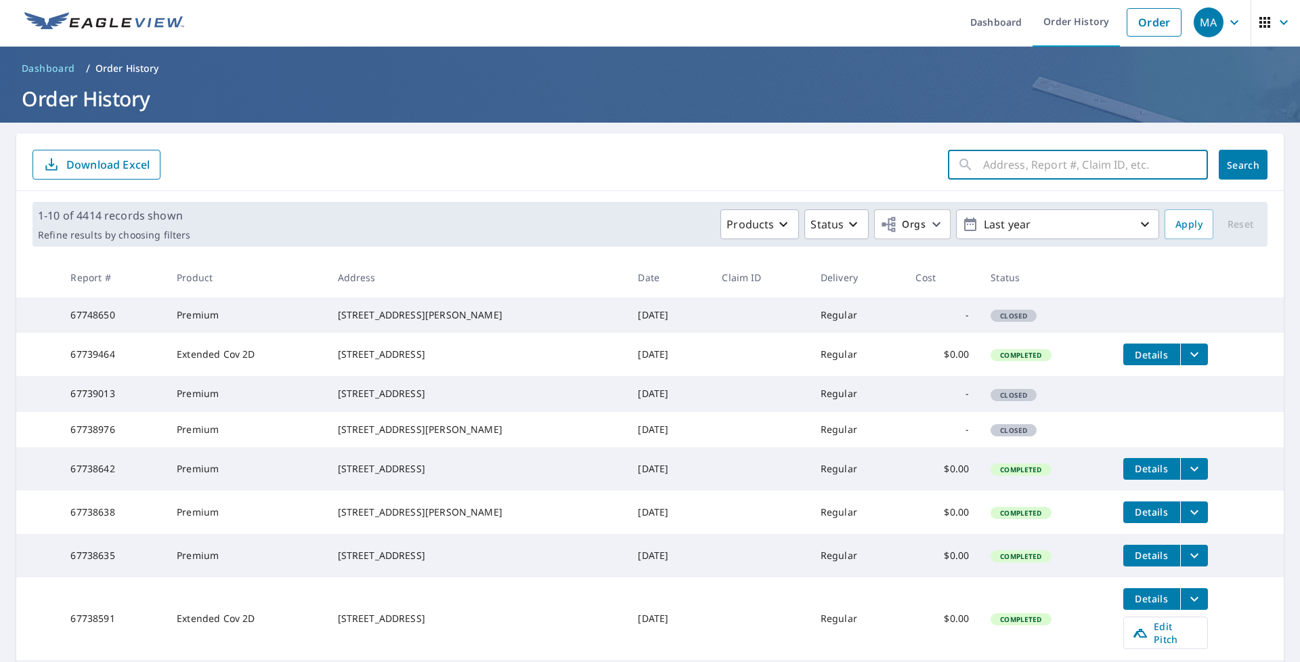
scroll to position [93, 0]
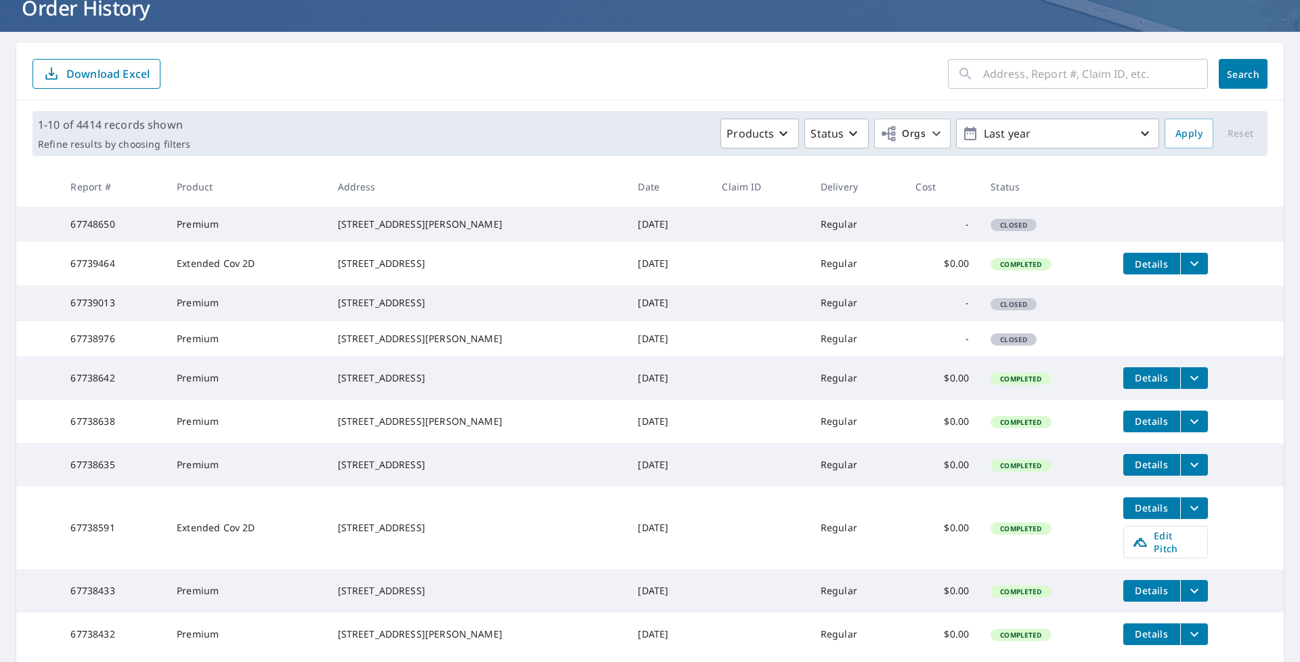
drag, startPoint x: 337, startPoint y: 422, endPoint x: 482, endPoint y: 438, distance: 145.8
click at [482, 400] on td "[STREET_ADDRESS]" at bounding box center [477, 377] width 301 height 43
click at [1187, 386] on icon "filesDropdownBtn-67738642" at bounding box center [1195, 378] width 16 height 16
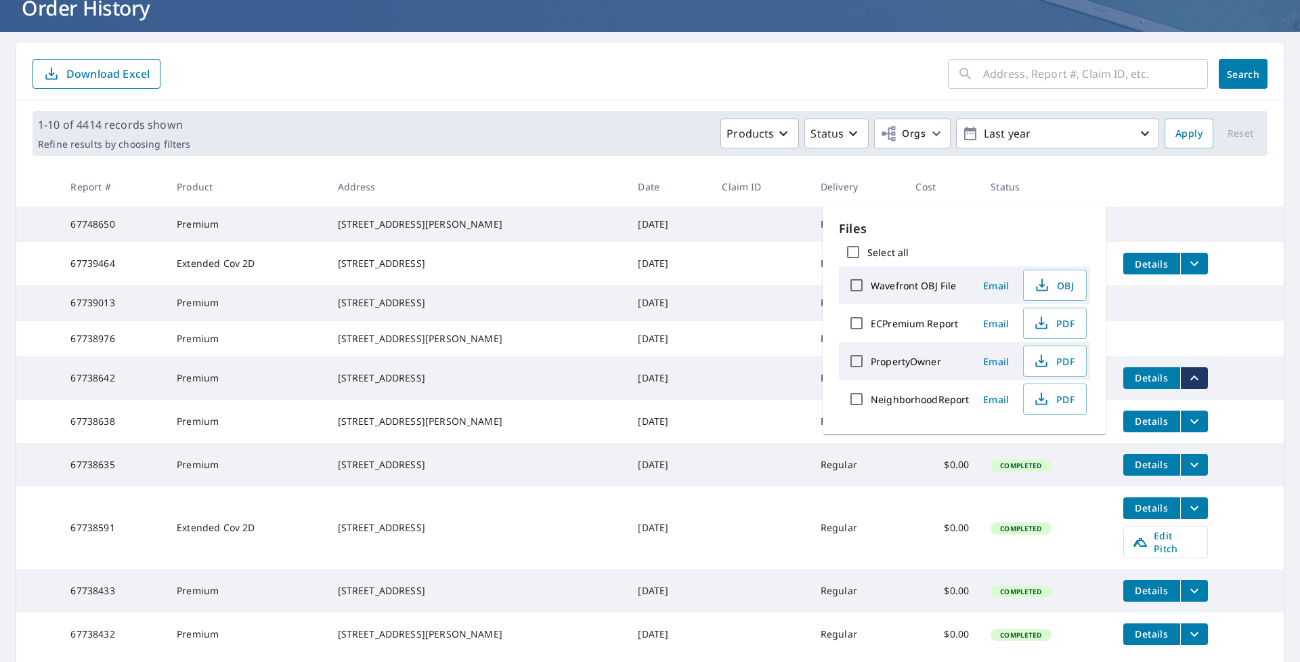
click at [601, 133] on div "Products Status Orgs Last year" at bounding box center [678, 134] width 964 height 30
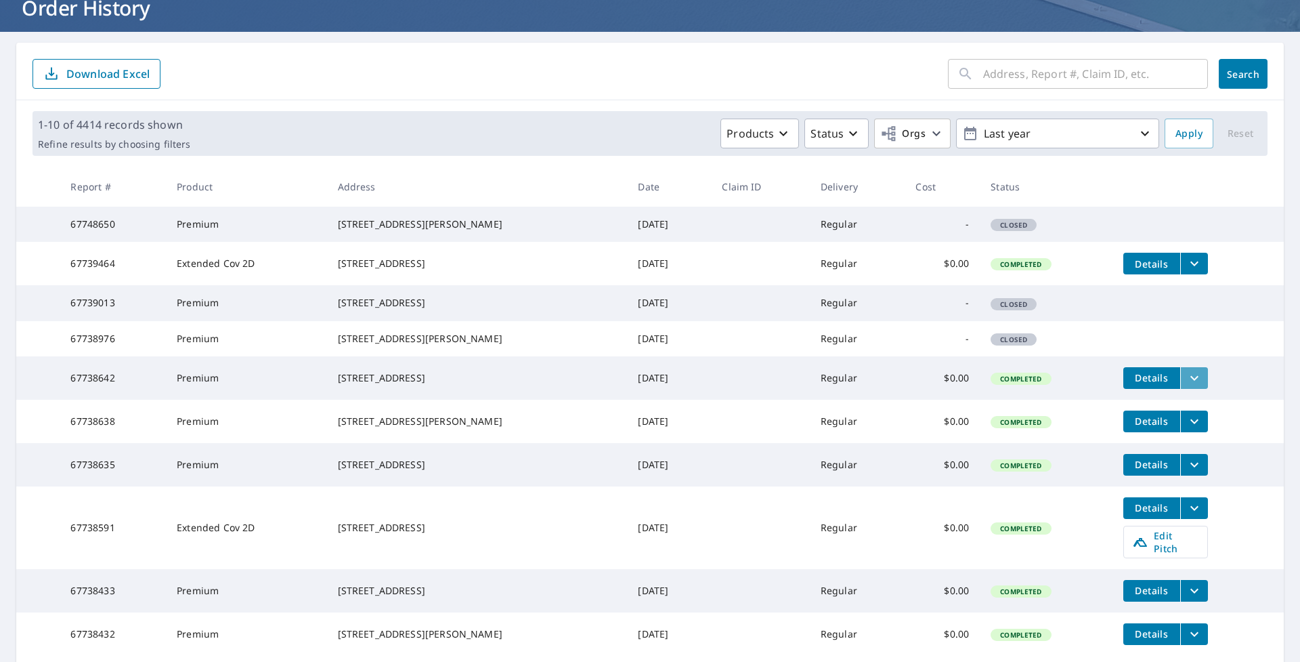
click at [1187, 386] on icon "filesDropdownBtn-67738642" at bounding box center [1195, 378] width 16 height 16
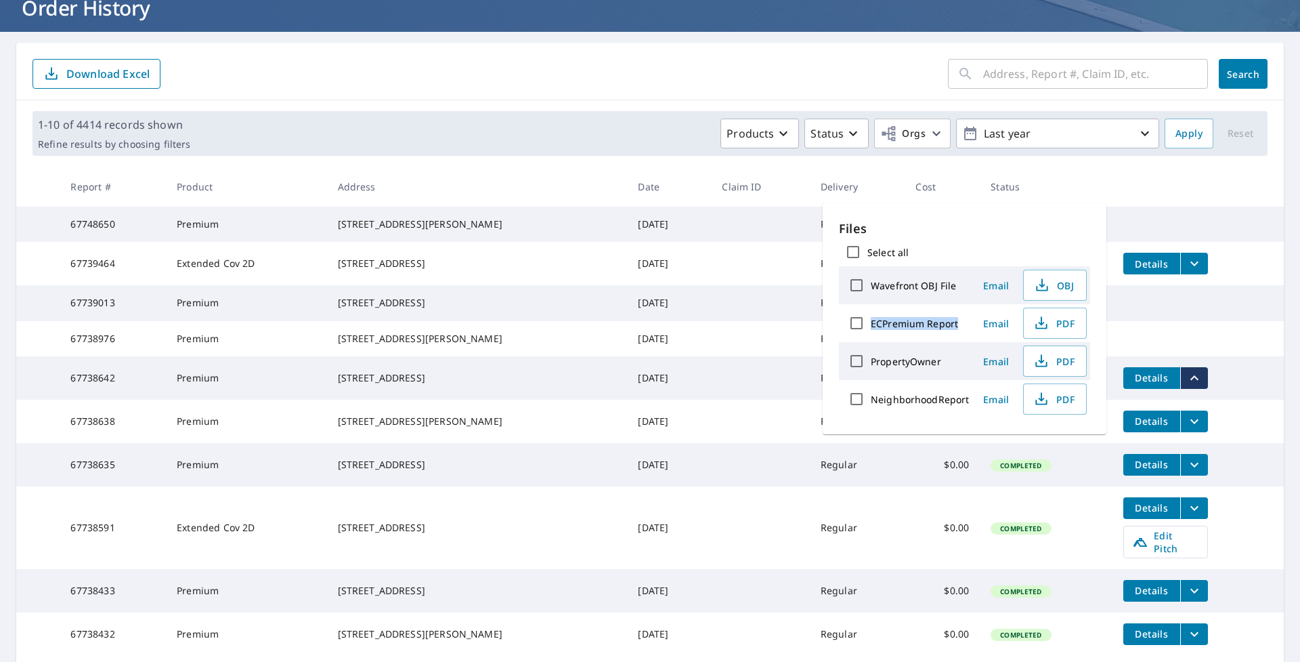
drag, startPoint x: 872, startPoint y: 324, endPoint x: 961, endPoint y: 337, distance: 90.4
click at [961, 337] on div "ECPremium Report Email PDF" at bounding box center [964, 323] width 251 height 38
click at [927, 326] on label "ECPremium Report" at bounding box center [914, 323] width 87 height 13
click at [871, 326] on input "ECPremium Report" at bounding box center [857, 323] width 28 height 28
checkbox input "true"
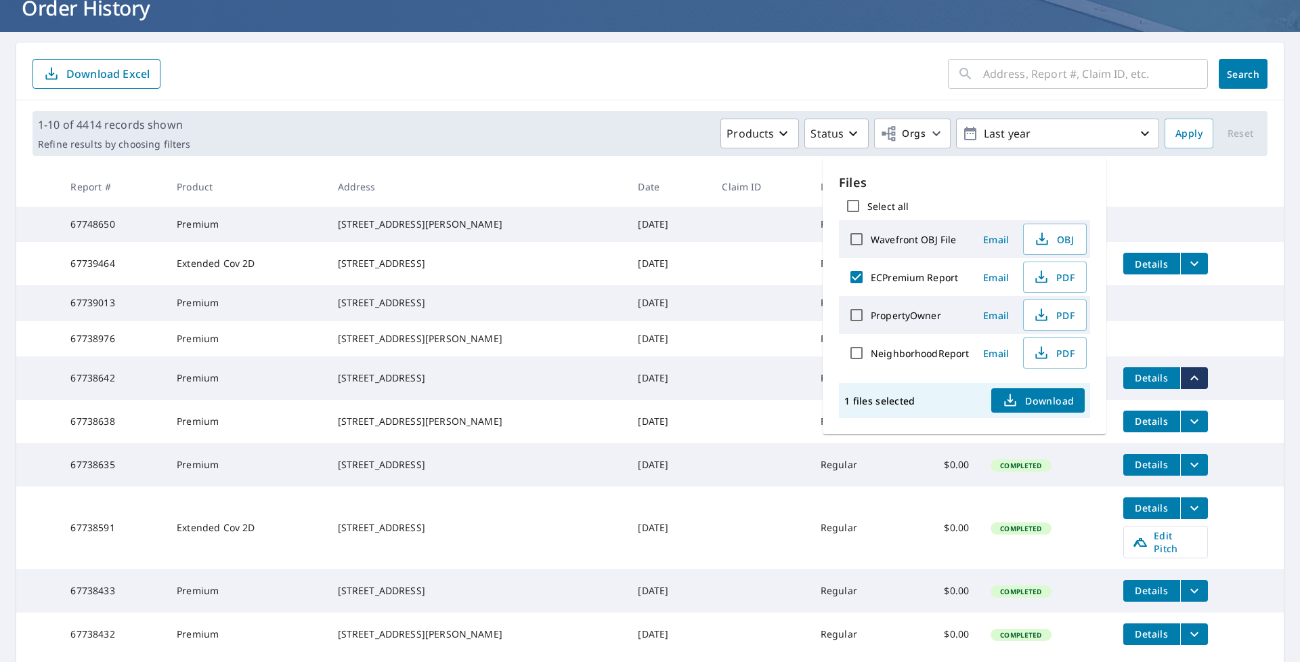
click at [927, 326] on div "PropertyOwner" at bounding box center [906, 315] width 127 height 28
click at [1264, 307] on td at bounding box center [1198, 296] width 171 height 22
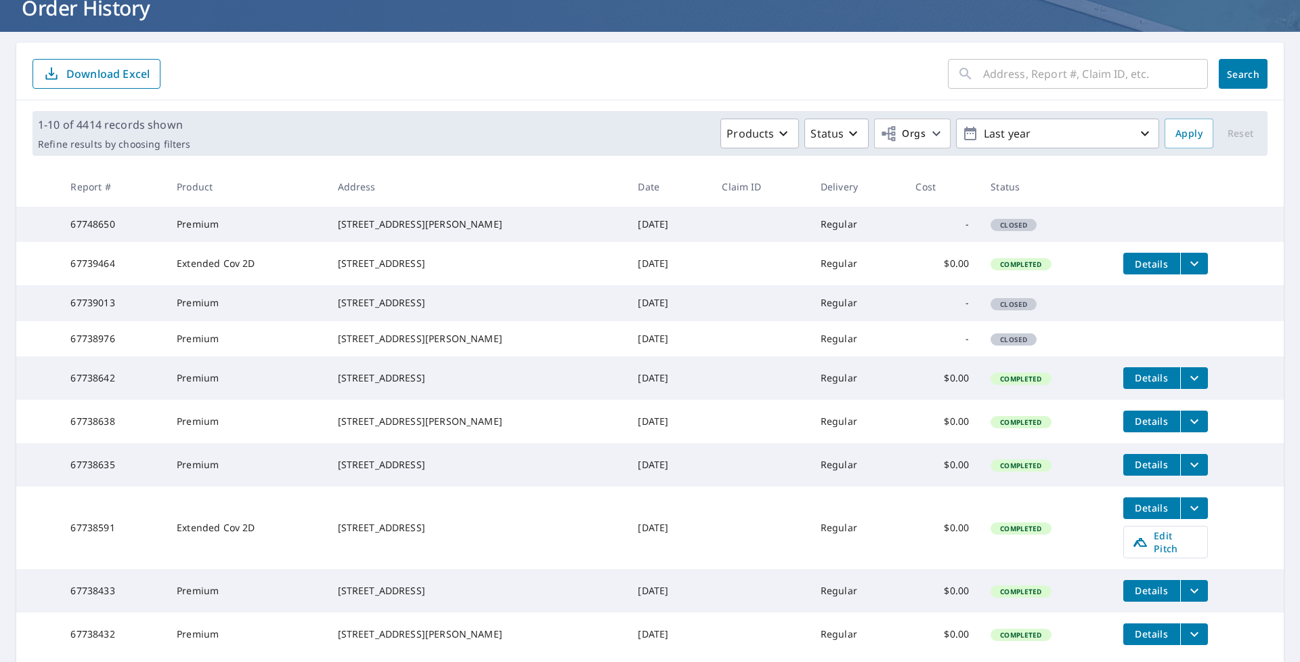
scroll to position [250, 0]
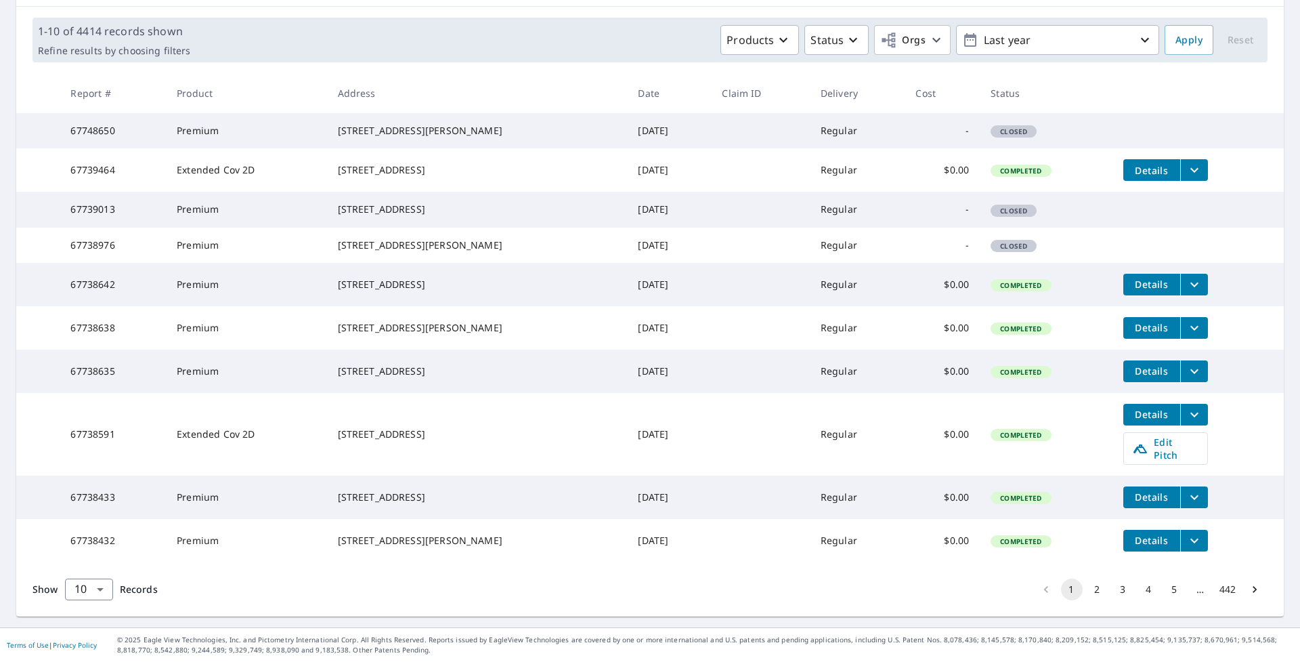
click at [1187, 532] on icon "filesDropdownBtn-67738432" at bounding box center [1195, 540] width 16 height 16
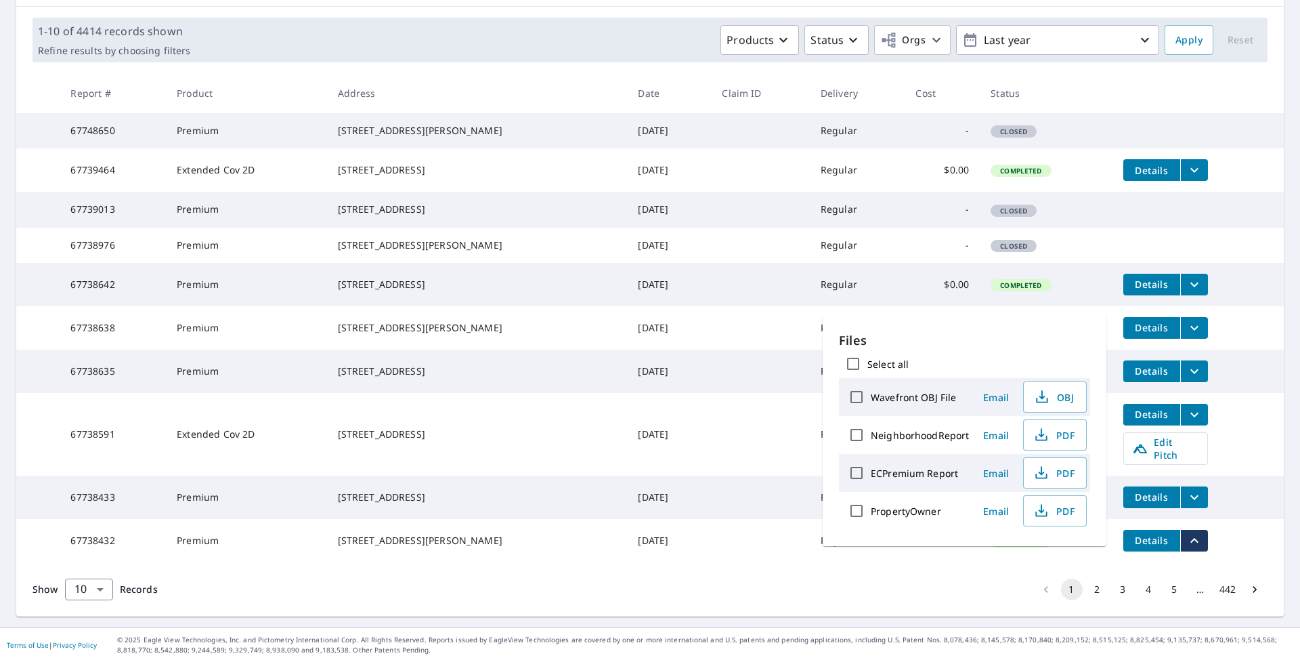
click at [765, 562] on div "Show 10 10 ​ Records 1 2 3 4 5 … 442" at bounding box center [650, 589] width 1268 height 54
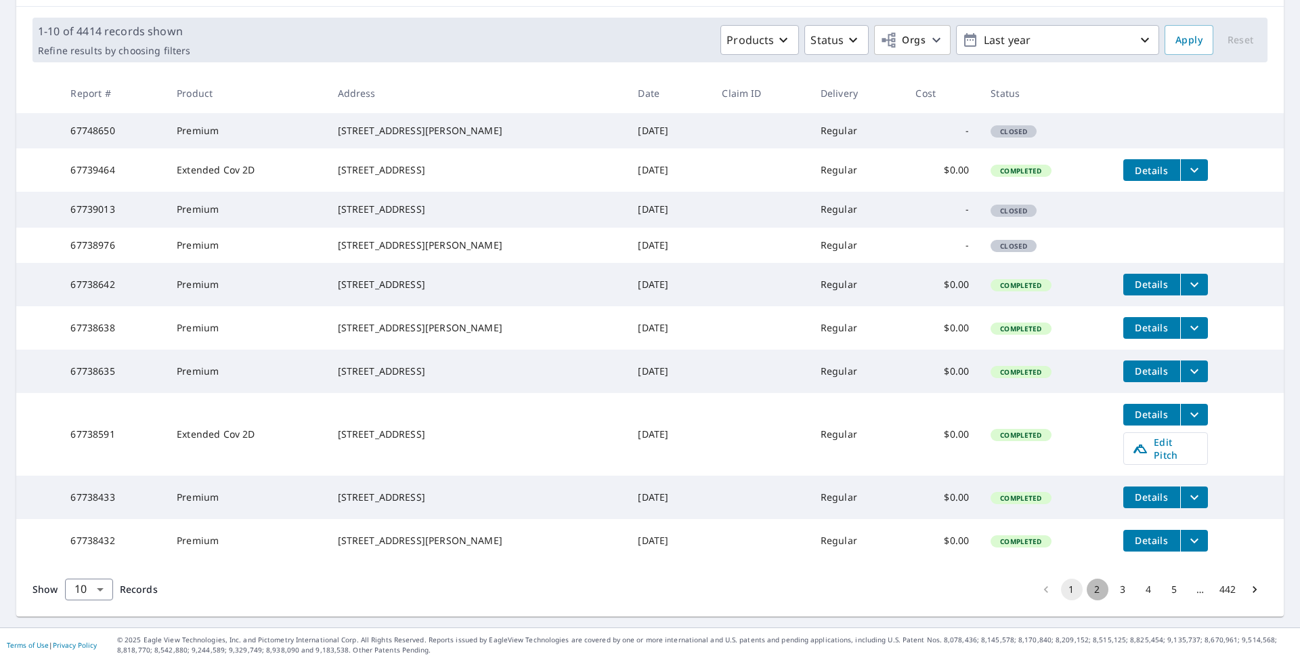
click at [1087, 593] on button "2" at bounding box center [1098, 589] width 22 height 22
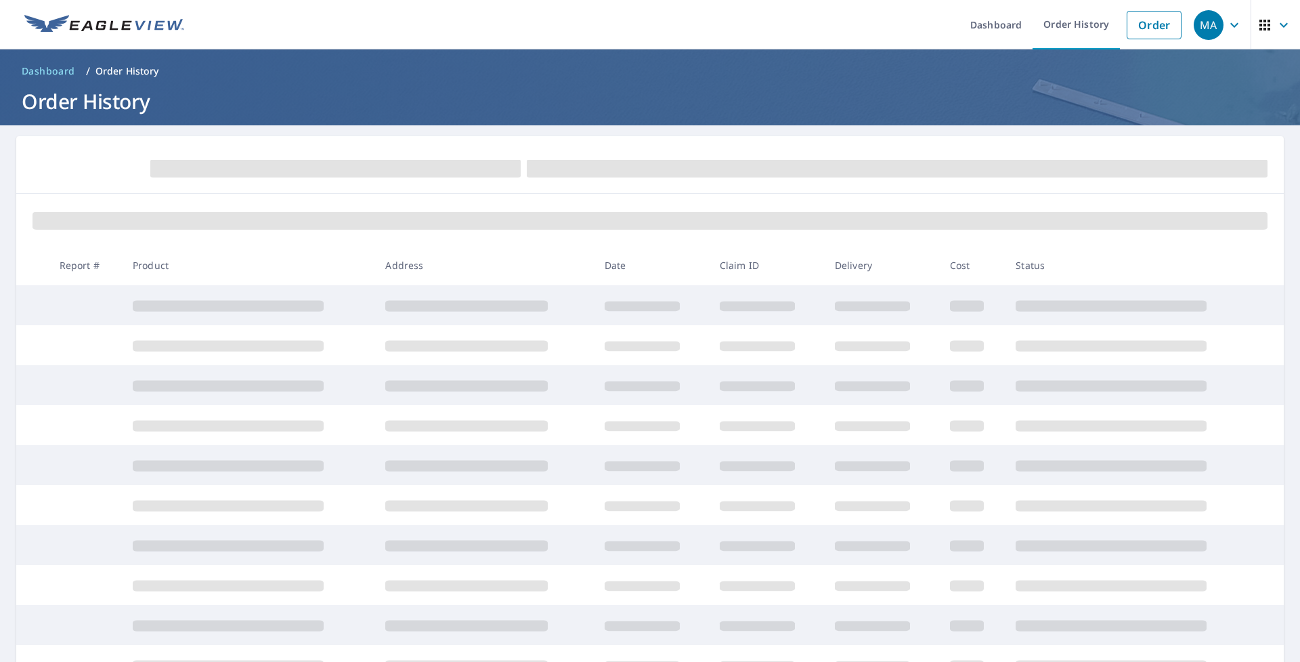
scroll to position [123, 0]
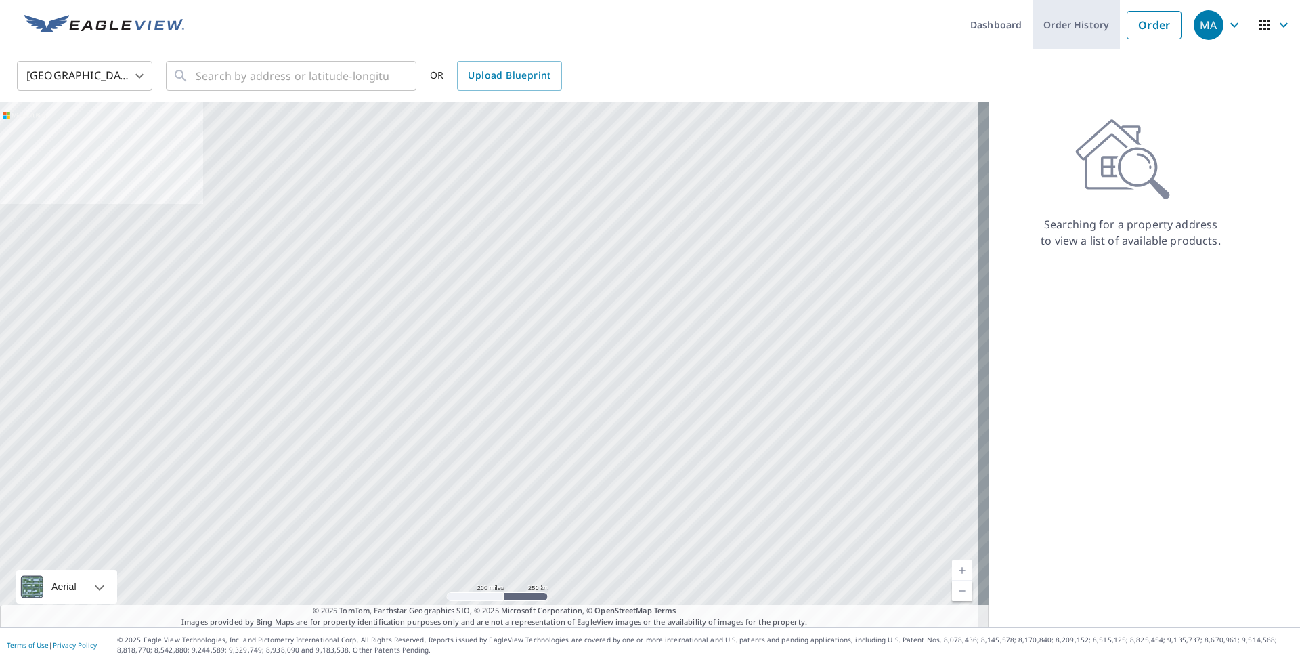
click at [1053, 28] on link "Order History" at bounding box center [1076, 24] width 87 height 49
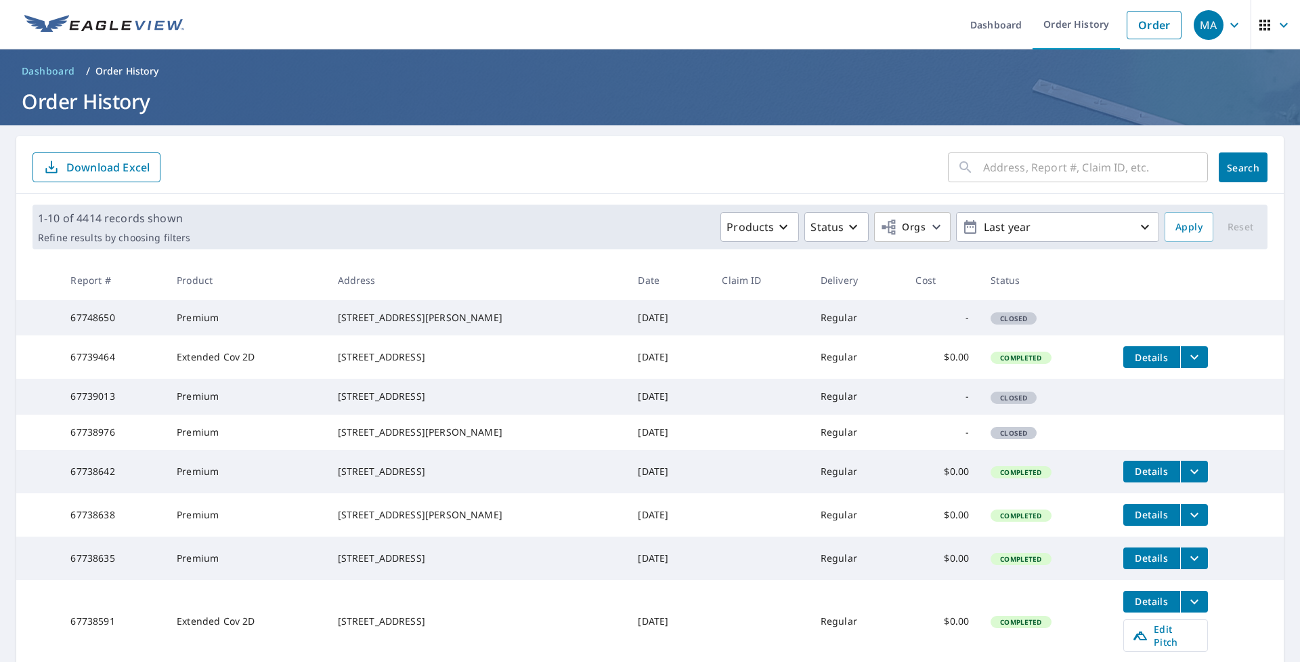
click at [1187, 480] on icon "filesDropdownBtn-67738642" at bounding box center [1195, 471] width 16 height 16
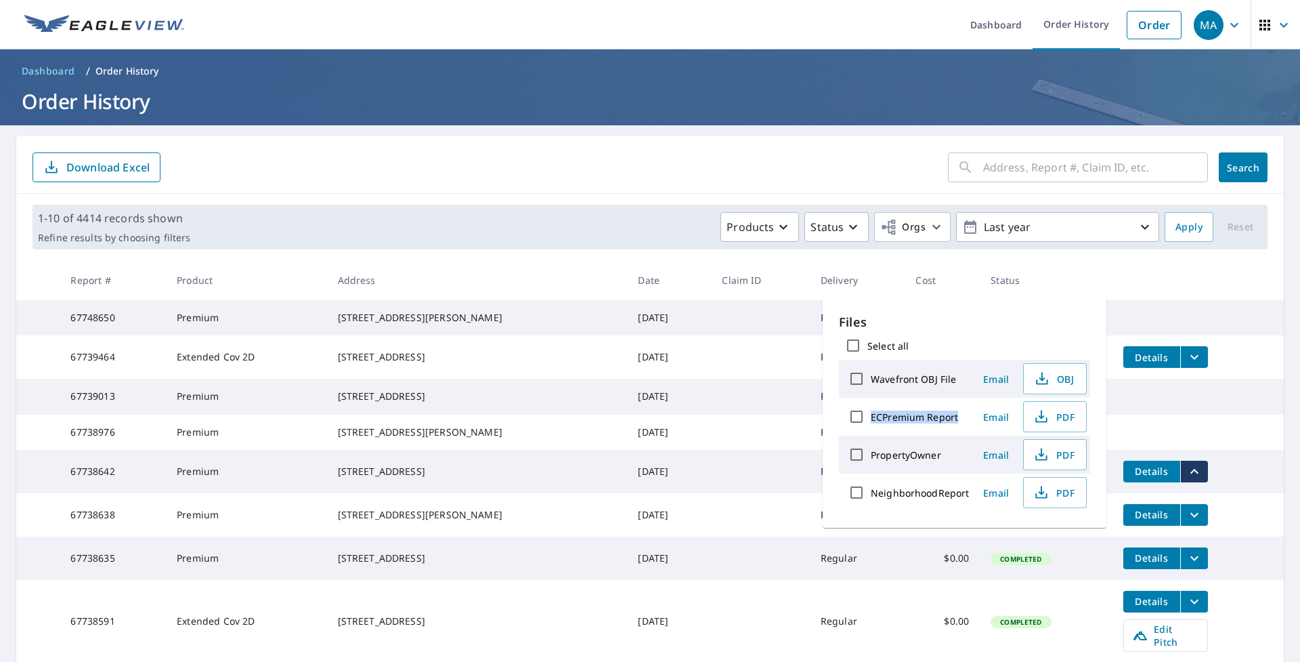
drag, startPoint x: 873, startPoint y: 420, endPoint x: 956, endPoint y: 422, distance: 82.7
click at [956, 422] on label "ECPremium Report" at bounding box center [914, 416] width 87 height 13
click at [871, 422] on input "ECPremium Report" at bounding box center [857, 416] width 28 height 28
checkbox input "true"
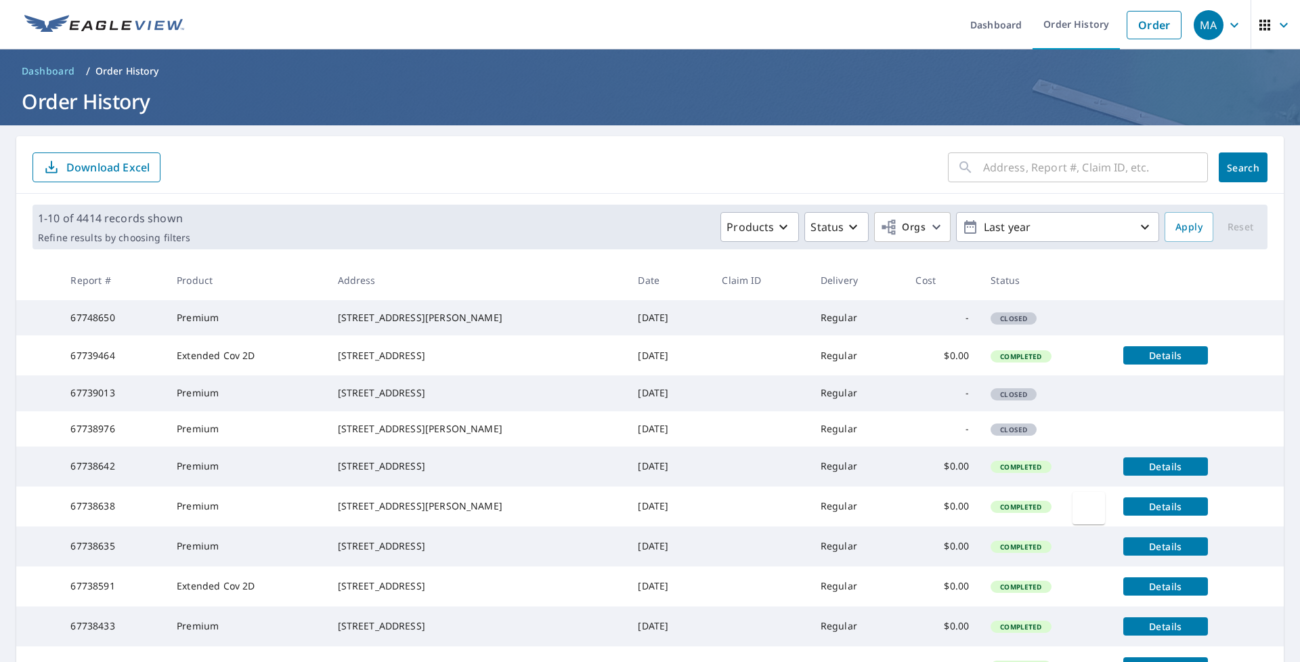
drag, startPoint x: 1162, startPoint y: 527, endPoint x: 1175, endPoint y: 523, distance: 14.1
click at [1164, 486] on td "Details" at bounding box center [1198, 466] width 171 height 40
click at [1185, 473] on span "Details" at bounding box center [1166, 466] width 68 height 13
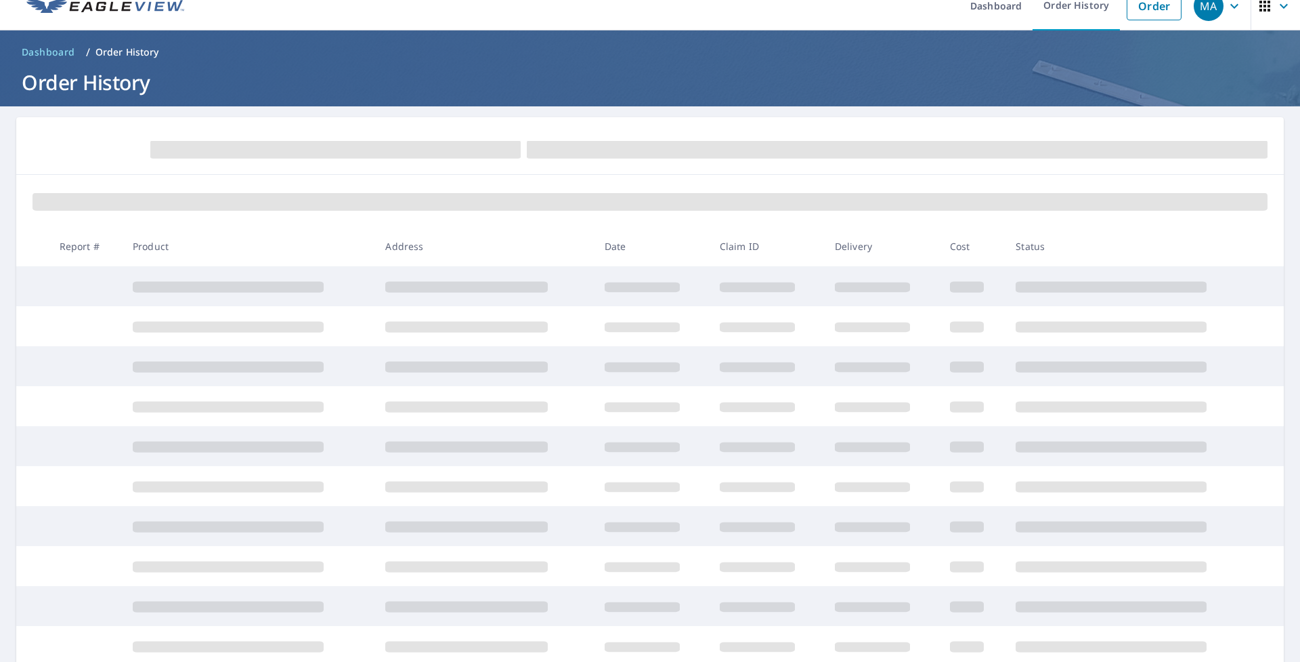
scroll to position [66, 0]
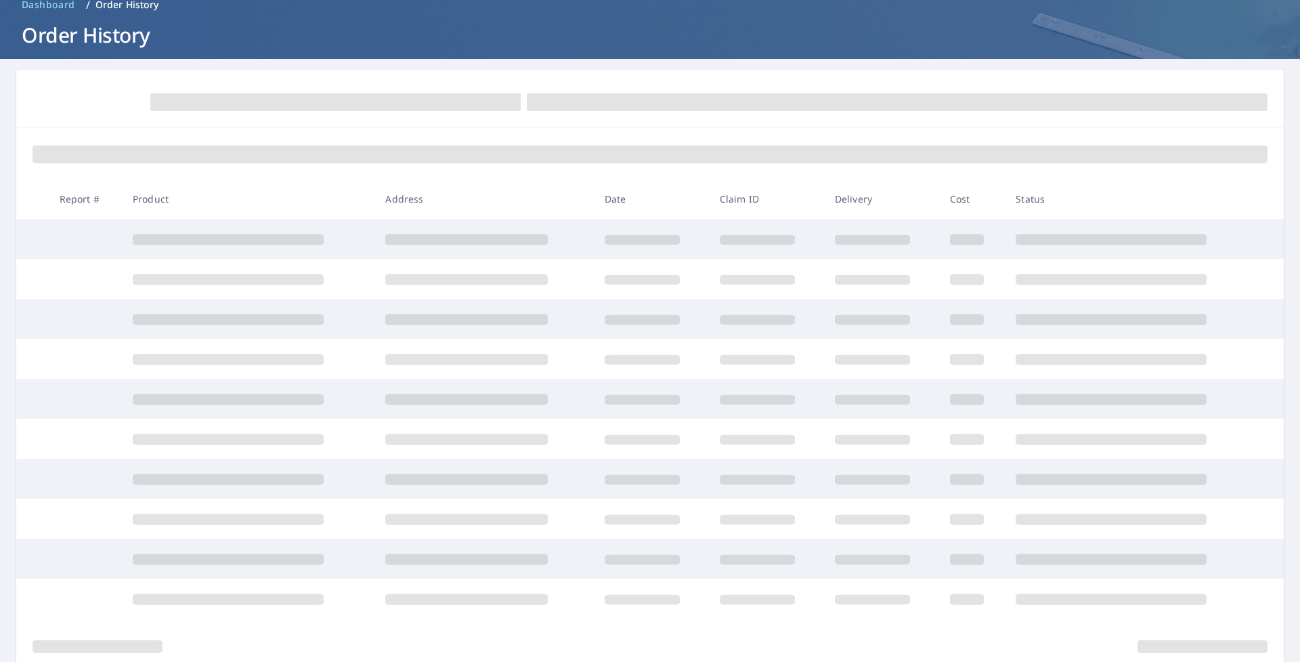
click at [1141, 174] on div at bounding box center [650, 152] width 1268 height 51
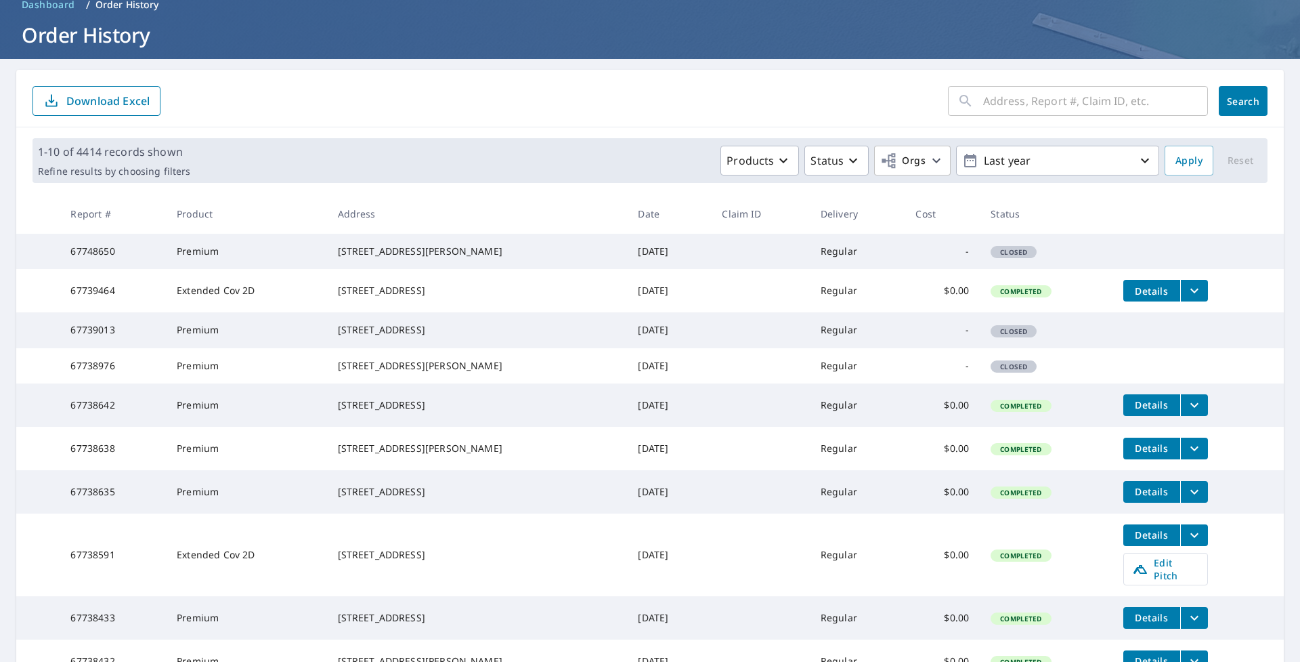
click at [1187, 413] on icon "filesDropdownBtn-67738642" at bounding box center [1195, 405] width 16 height 16
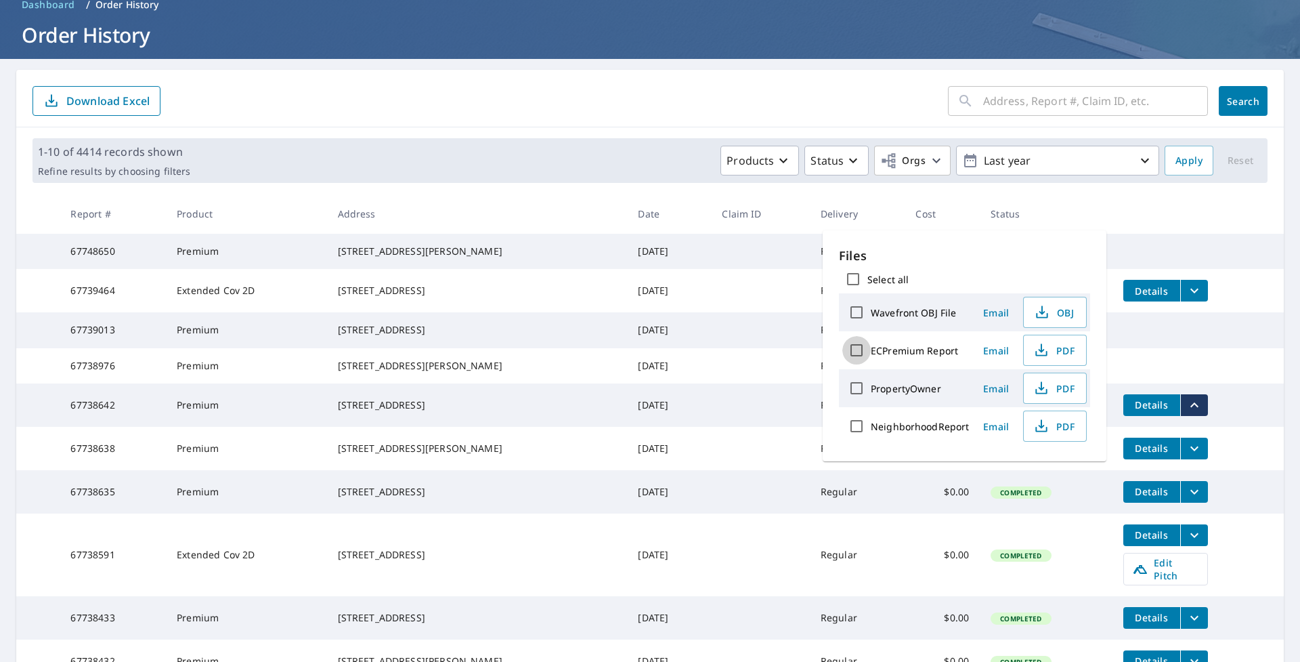
click at [858, 347] on input "ECPremium Report" at bounding box center [857, 350] width 28 height 28
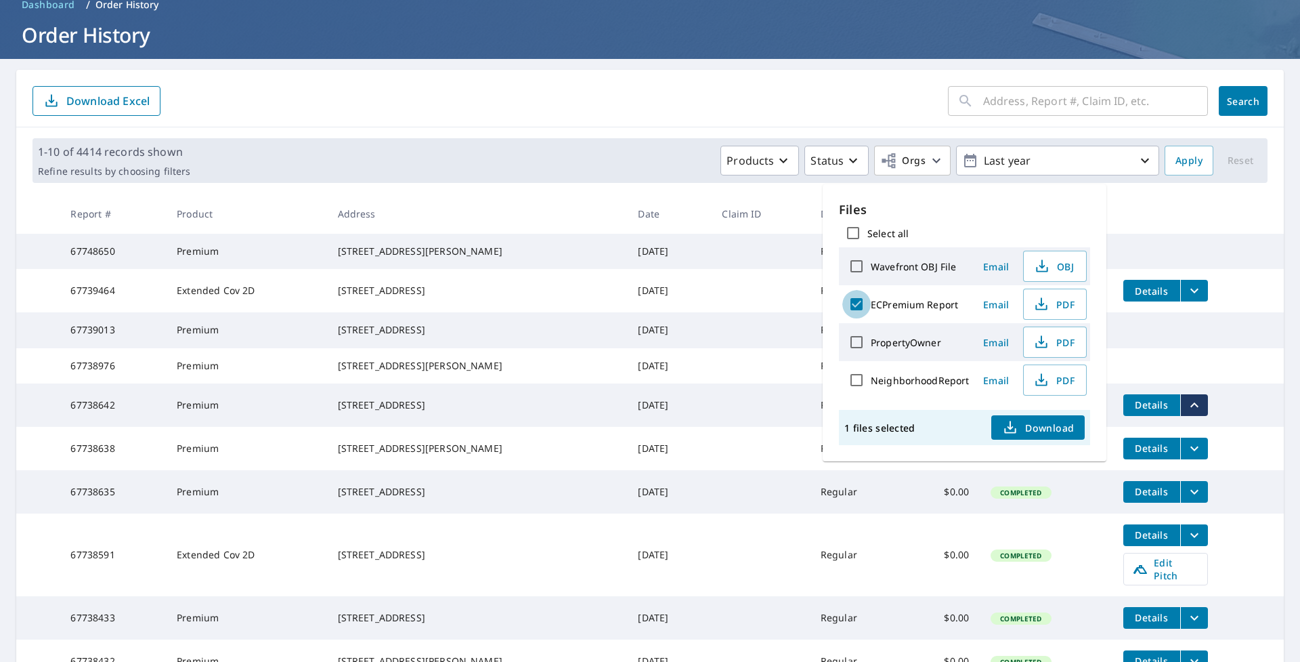
click at [865, 303] on input "ECPremium Report" at bounding box center [857, 304] width 28 height 28
checkbox input "false"
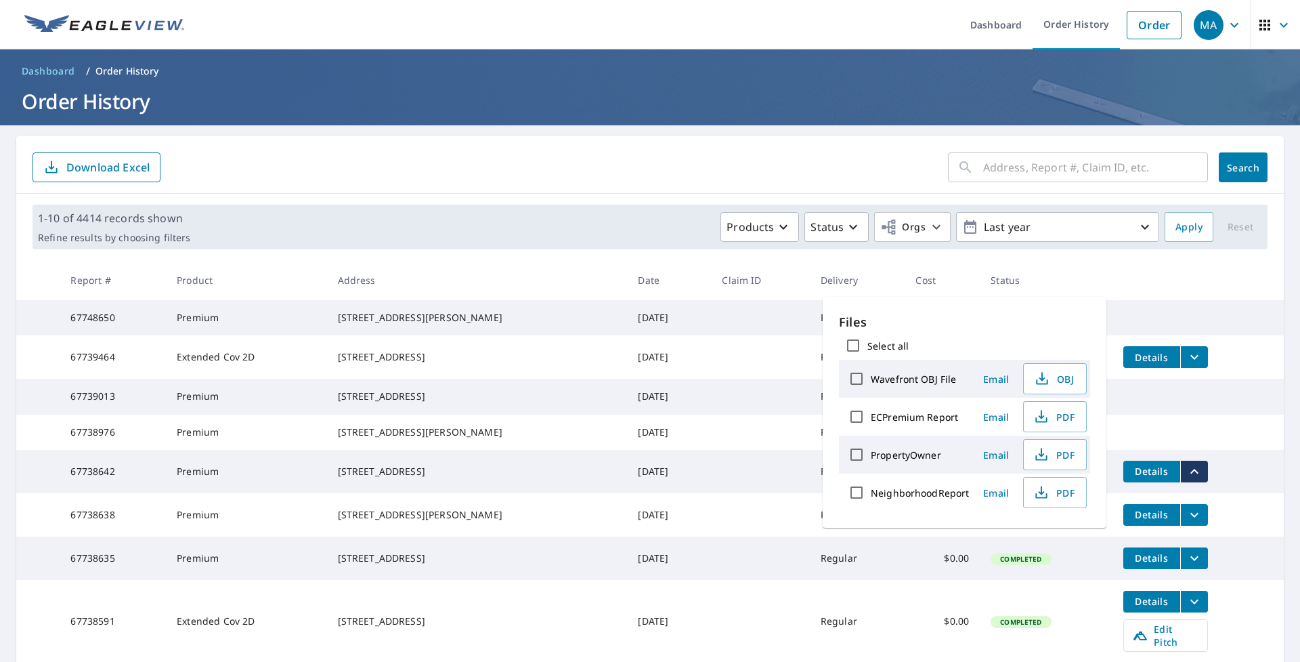
click at [1198, 400] on td at bounding box center [1198, 390] width 171 height 22
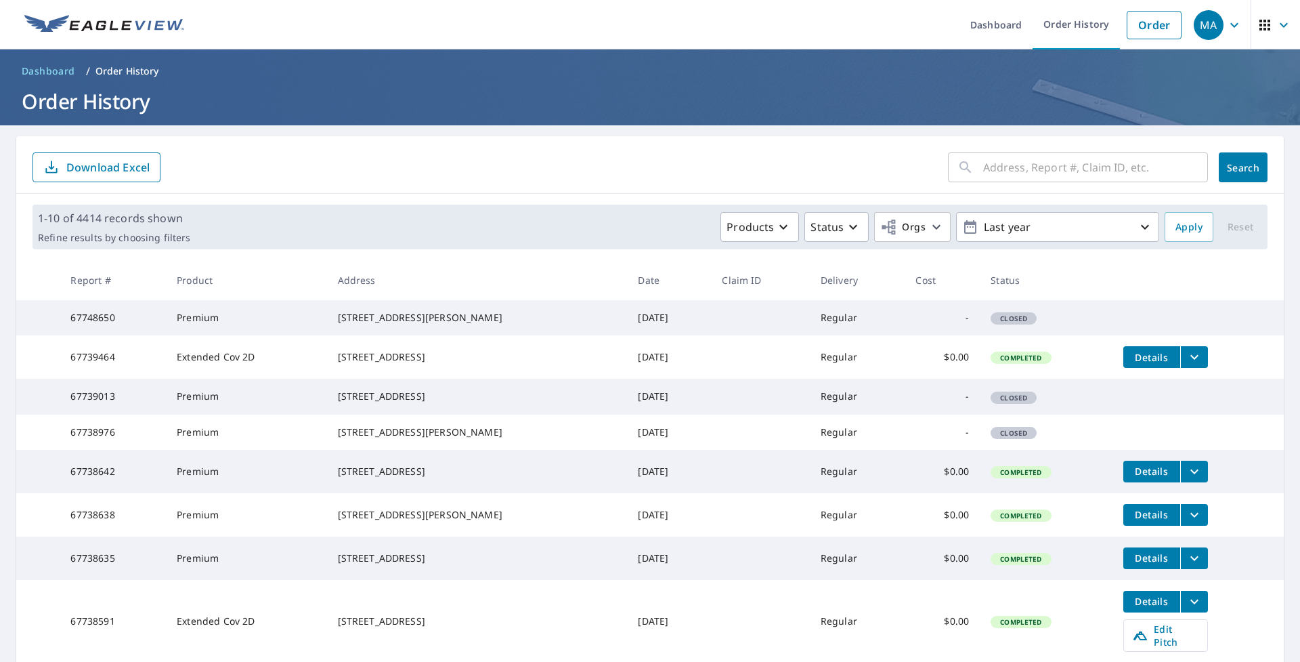
click at [1187, 480] on icon "filesDropdownBtn-67738642" at bounding box center [1195, 471] width 16 height 16
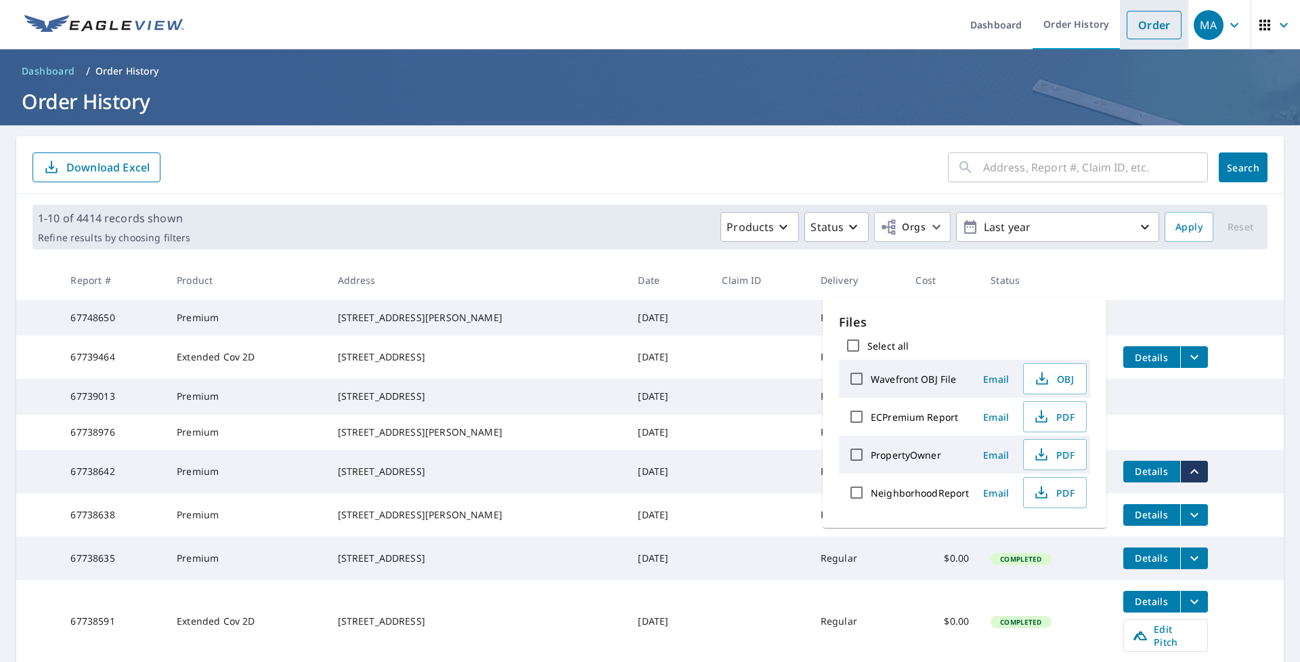
click at [1155, 22] on link "Order" at bounding box center [1154, 25] width 55 height 28
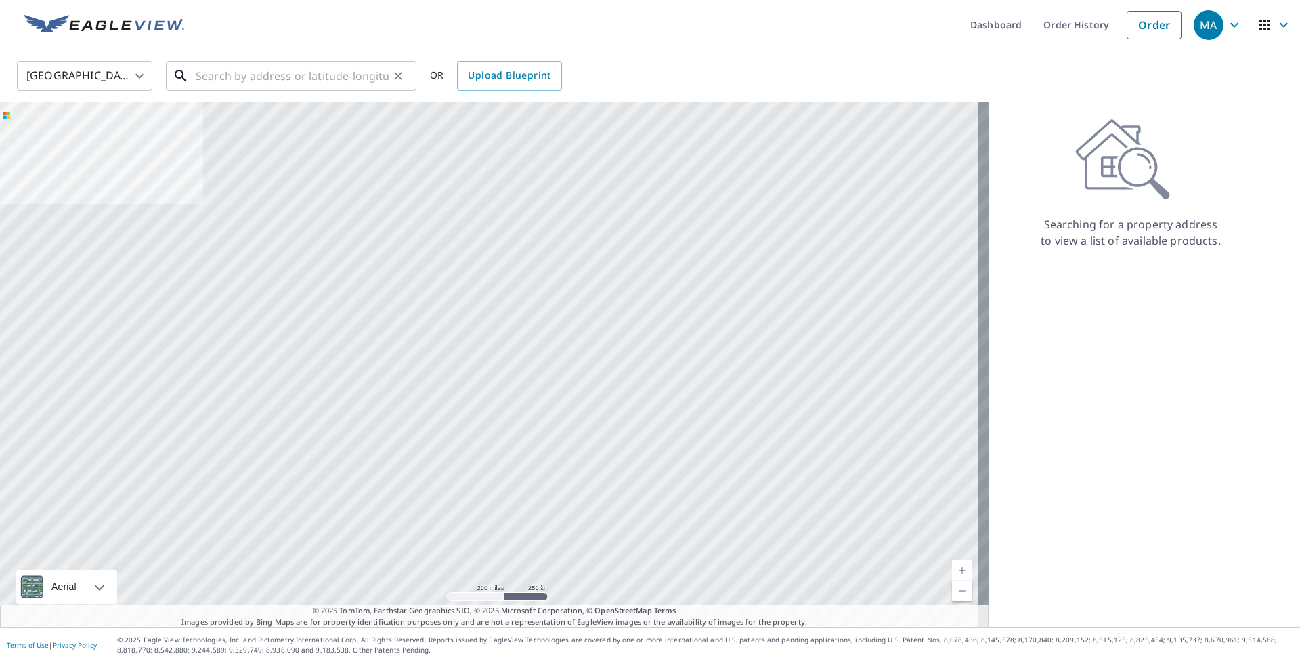
click at [382, 79] on input "text" at bounding box center [292, 76] width 193 height 38
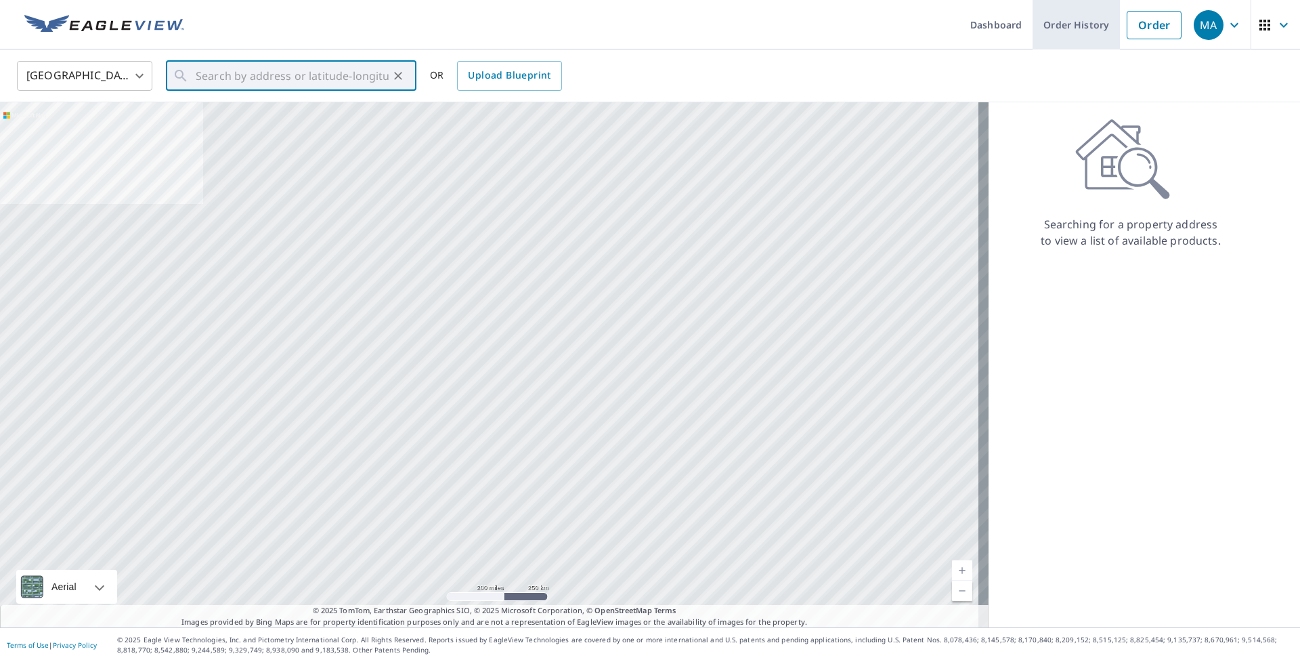
click at [1068, 29] on link "Order History" at bounding box center [1076, 24] width 87 height 49
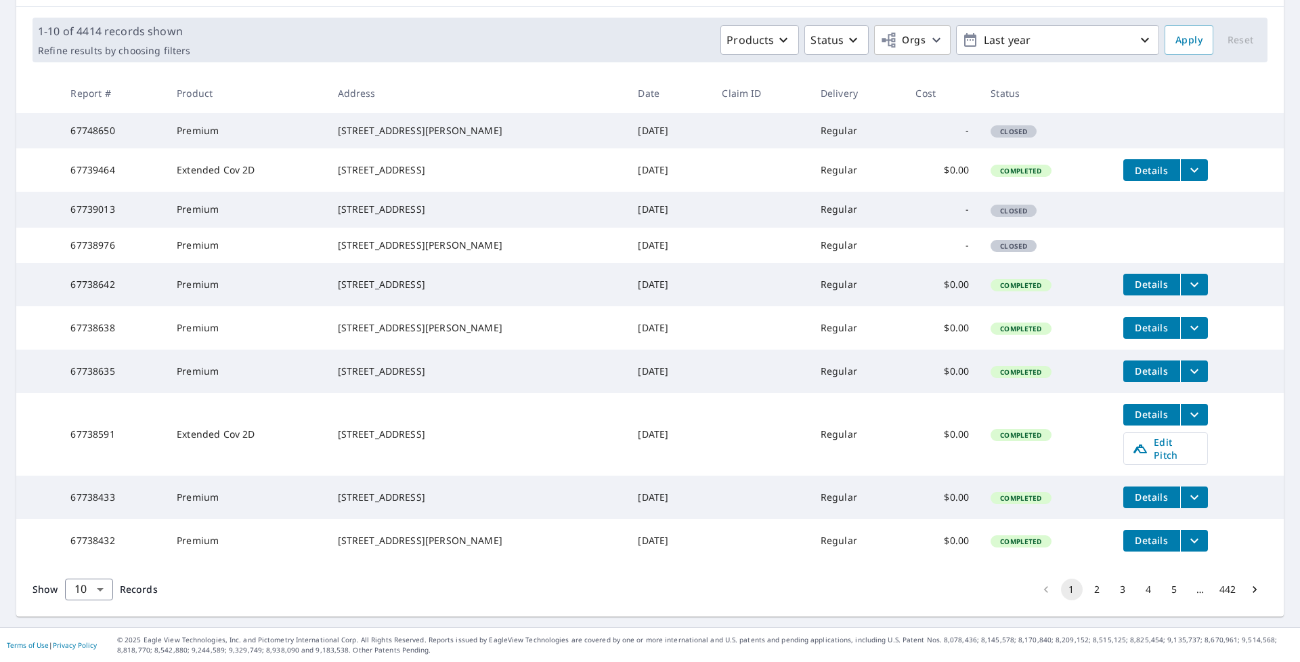
scroll to position [108, 0]
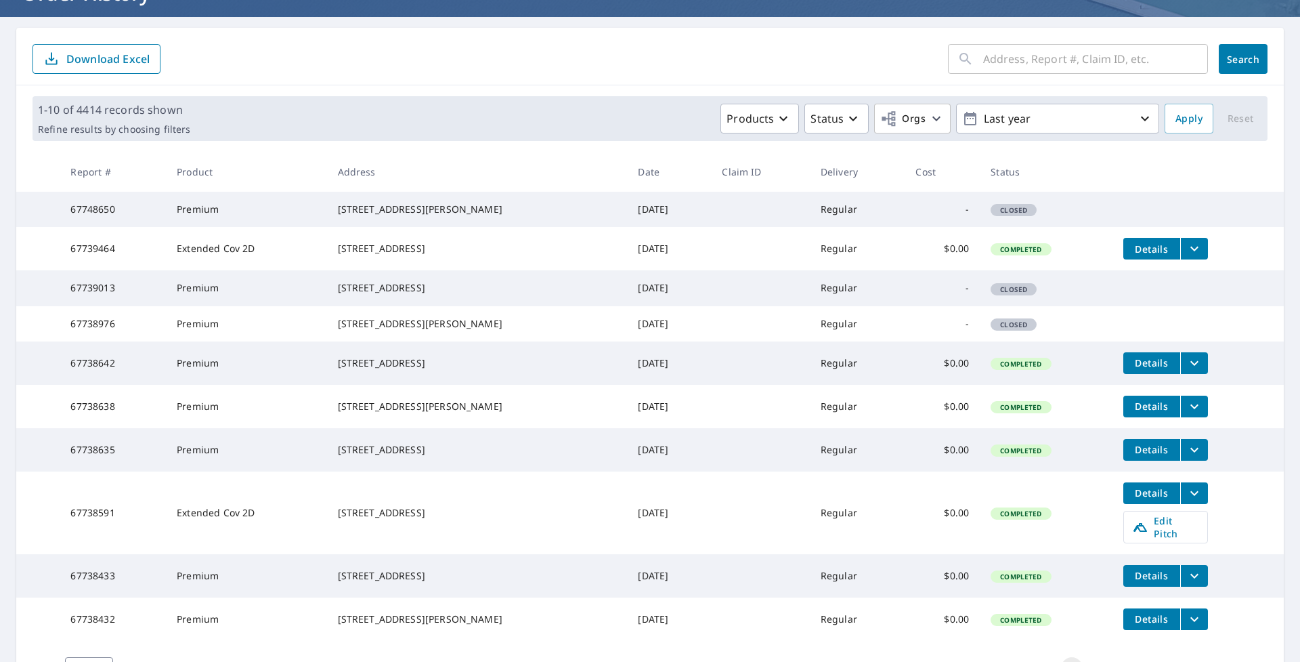
click at [1187, 371] on icon "filesDropdownBtn-67738642" at bounding box center [1195, 363] width 16 height 16
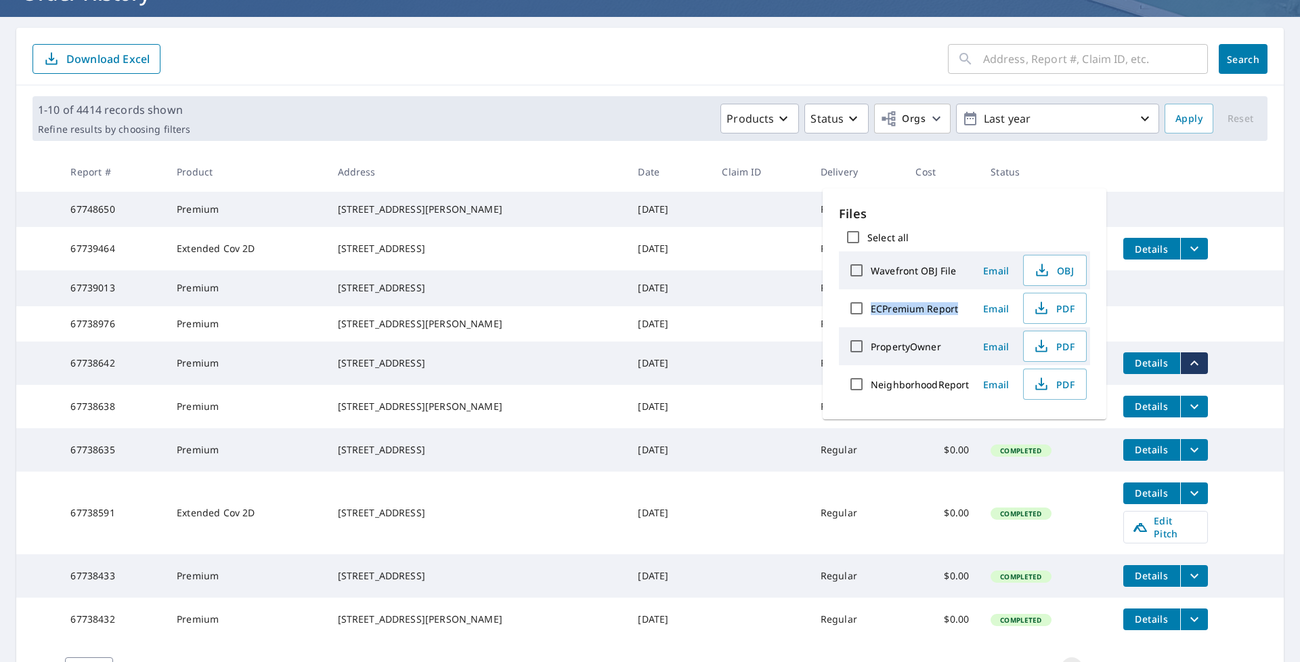
drag, startPoint x: 873, startPoint y: 312, endPoint x: 959, endPoint y: 312, distance: 86.0
click at [959, 312] on div "ECPremium Report" at bounding box center [906, 308] width 127 height 28
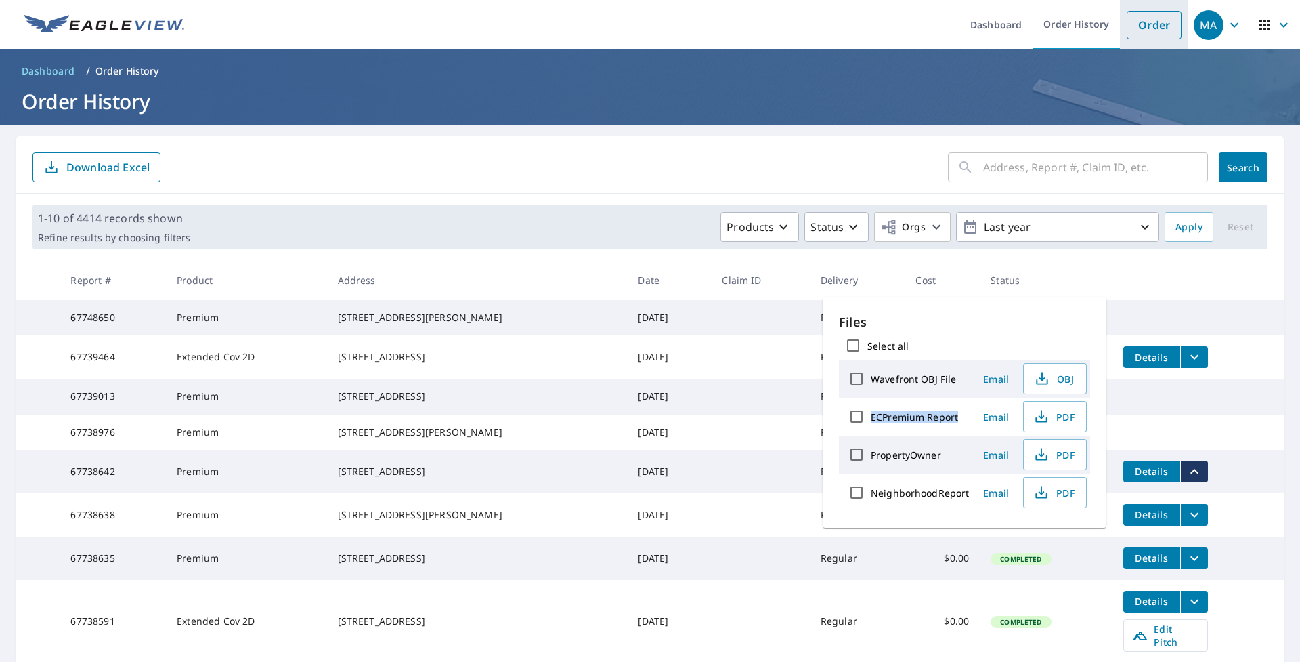
click at [1135, 30] on link "Order" at bounding box center [1154, 25] width 55 height 28
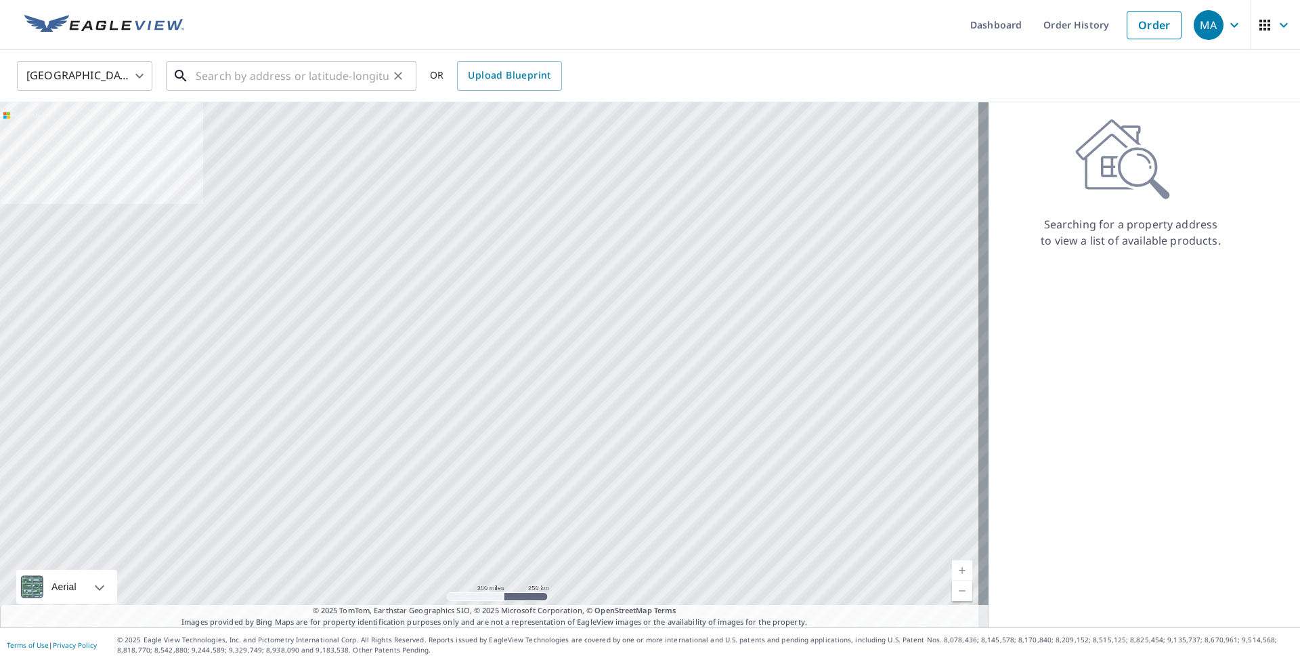
click at [373, 72] on input "text" at bounding box center [292, 76] width 193 height 38
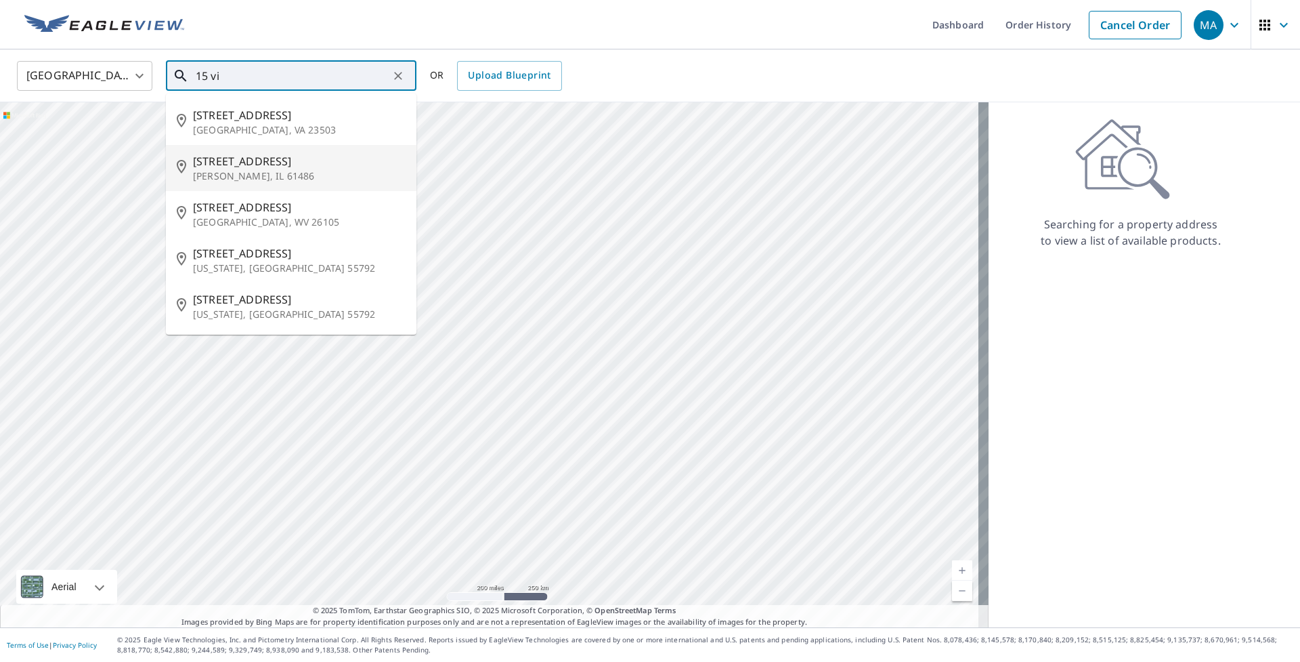
click at [357, 167] on span "[STREET_ADDRESS]" at bounding box center [299, 161] width 213 height 16
type input "[STREET_ADDRESS][PERSON_NAME]"
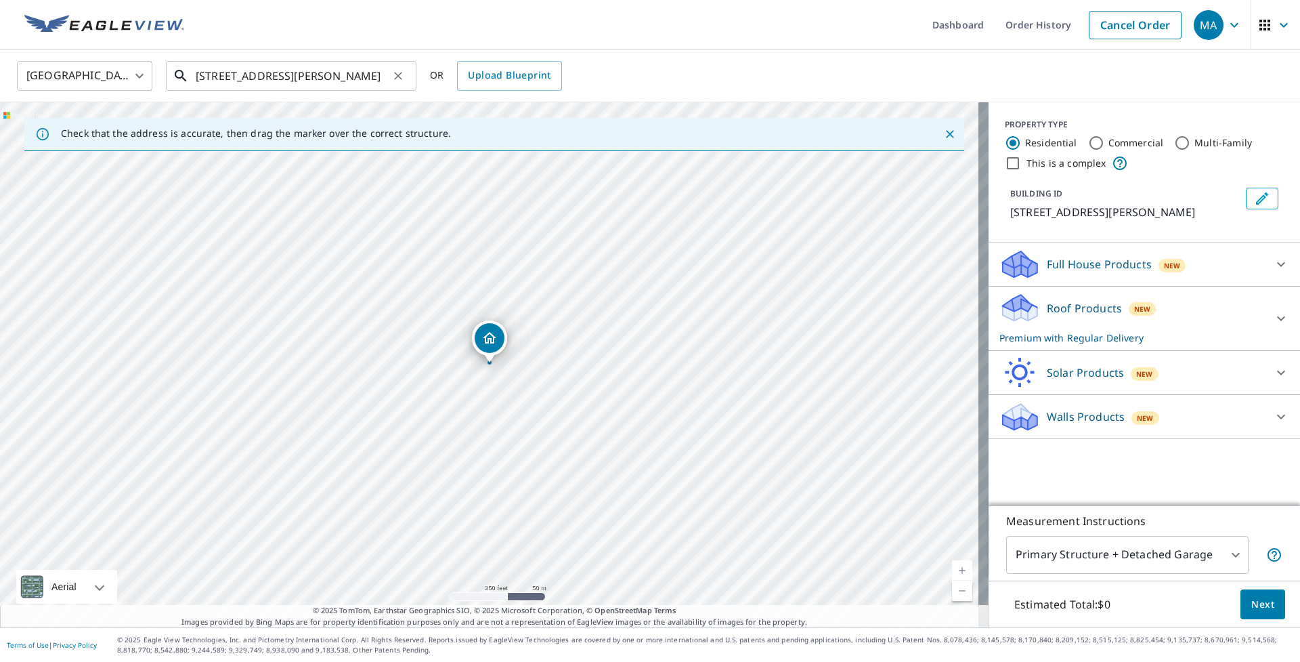
click at [361, 87] on input "[STREET_ADDRESS][PERSON_NAME]" at bounding box center [292, 76] width 193 height 38
click at [1094, 307] on p "Roof Products" at bounding box center [1084, 308] width 75 height 16
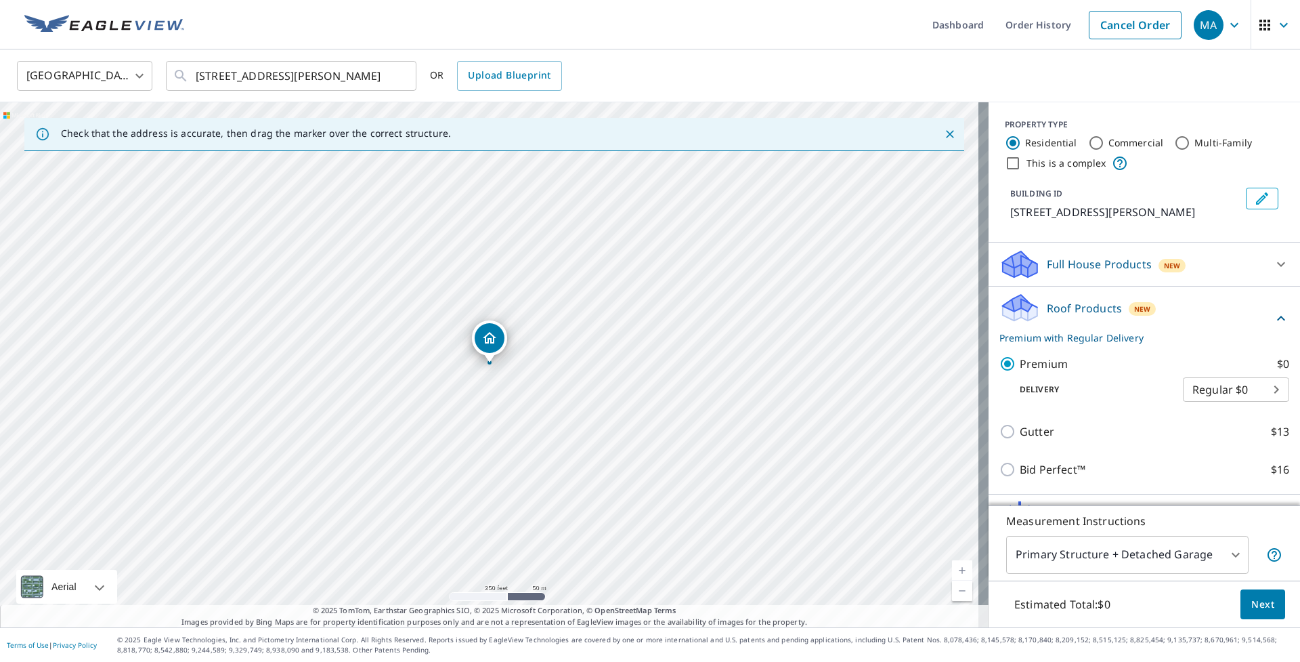
click at [1092, 312] on p "Roof Products" at bounding box center [1084, 308] width 75 height 16
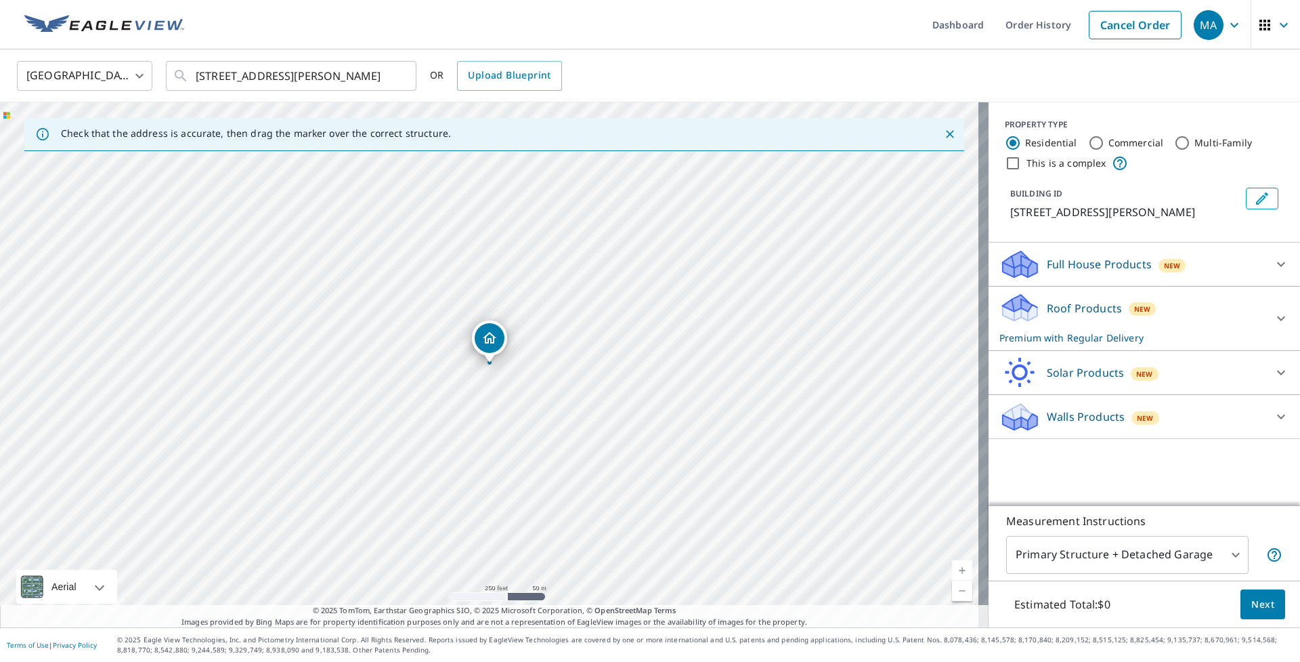
click at [1086, 309] on p "Roof Products" at bounding box center [1084, 308] width 75 height 16
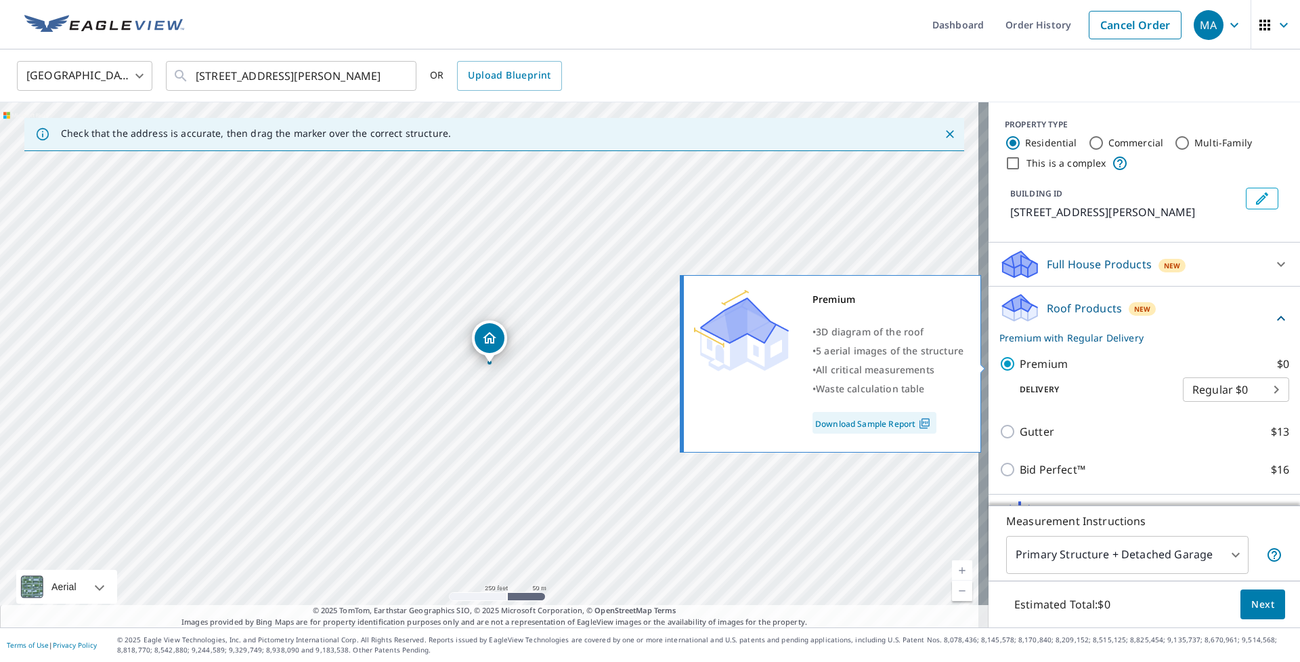
click at [1020, 362] on p "Premium" at bounding box center [1044, 364] width 48 height 16
click at [1015, 362] on input "Premium $0" at bounding box center [1010, 364] width 20 height 16
checkbox input "false"
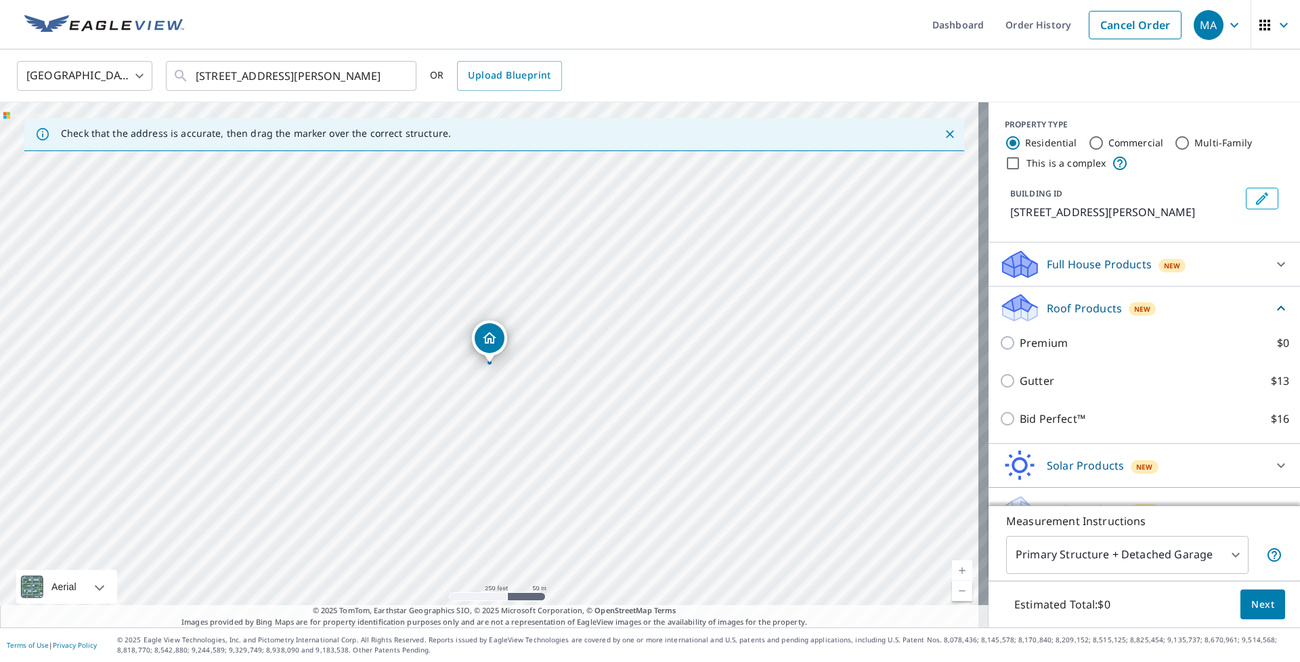
click at [1091, 309] on p "Roof Products" at bounding box center [1084, 308] width 75 height 16
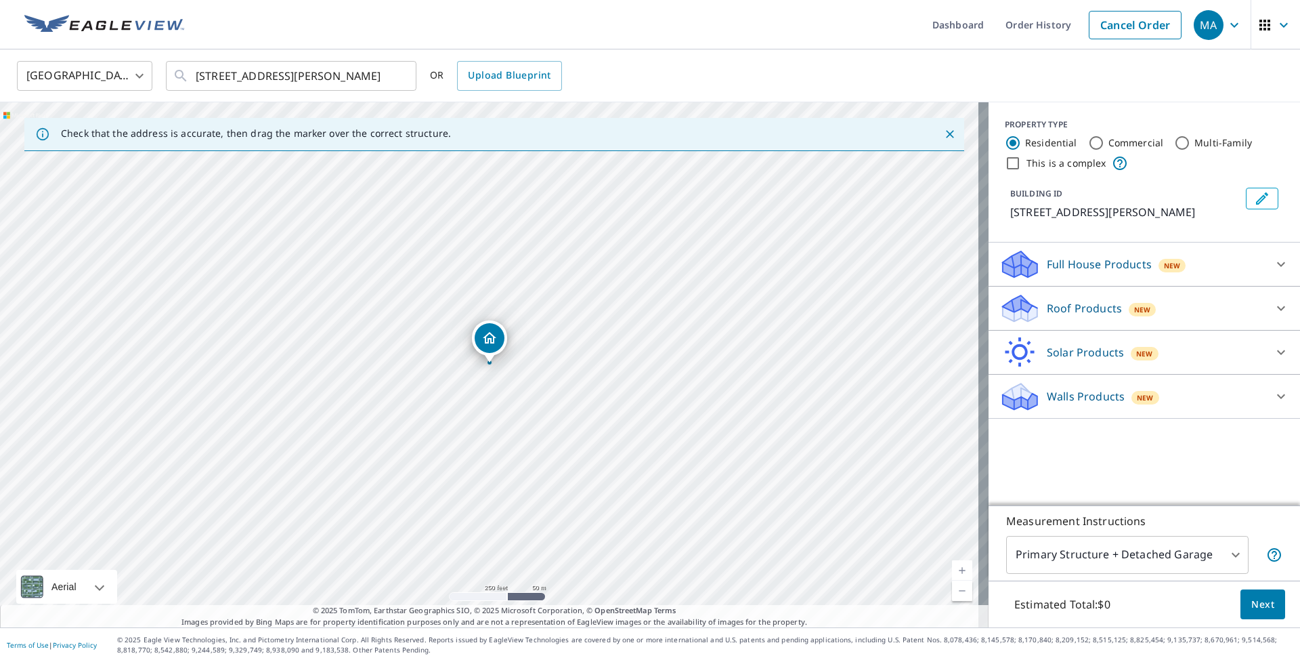
click at [1101, 404] on p "Walls Products" at bounding box center [1086, 396] width 78 height 16
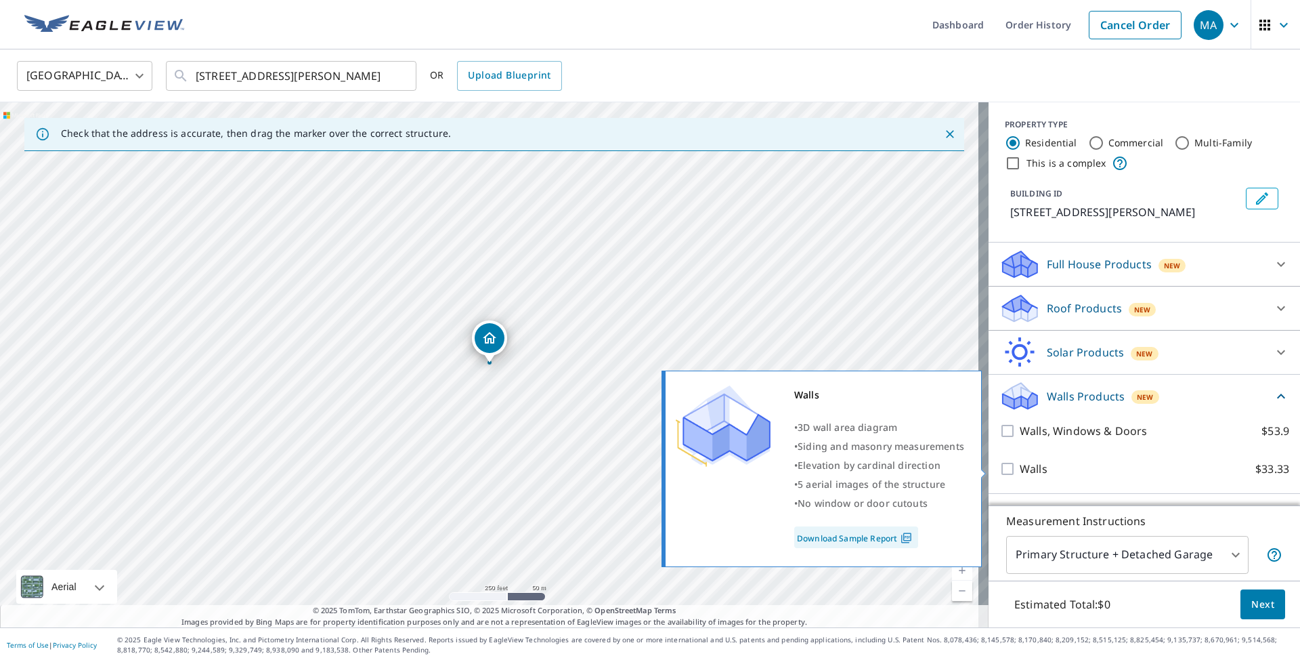
click at [1021, 465] on p "Walls" at bounding box center [1034, 469] width 28 height 16
click at [1020, 465] on input "Walls $33.33" at bounding box center [1010, 469] width 20 height 16
checkbox input "true"
